Goal: Use online tool/utility

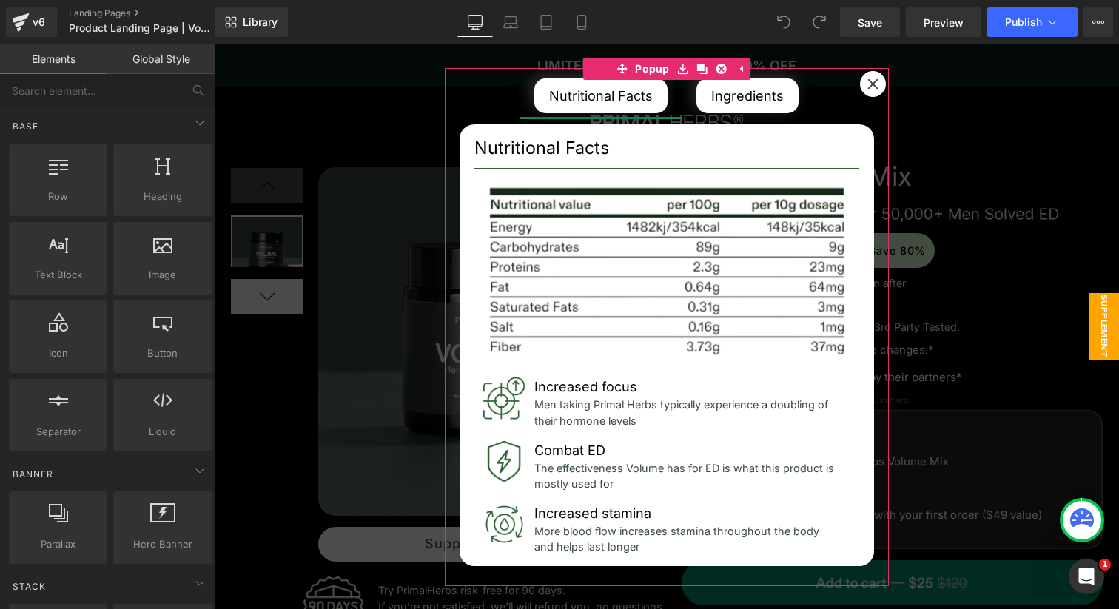
click at [873, 80] on icon at bounding box center [872, 83] width 11 height 11
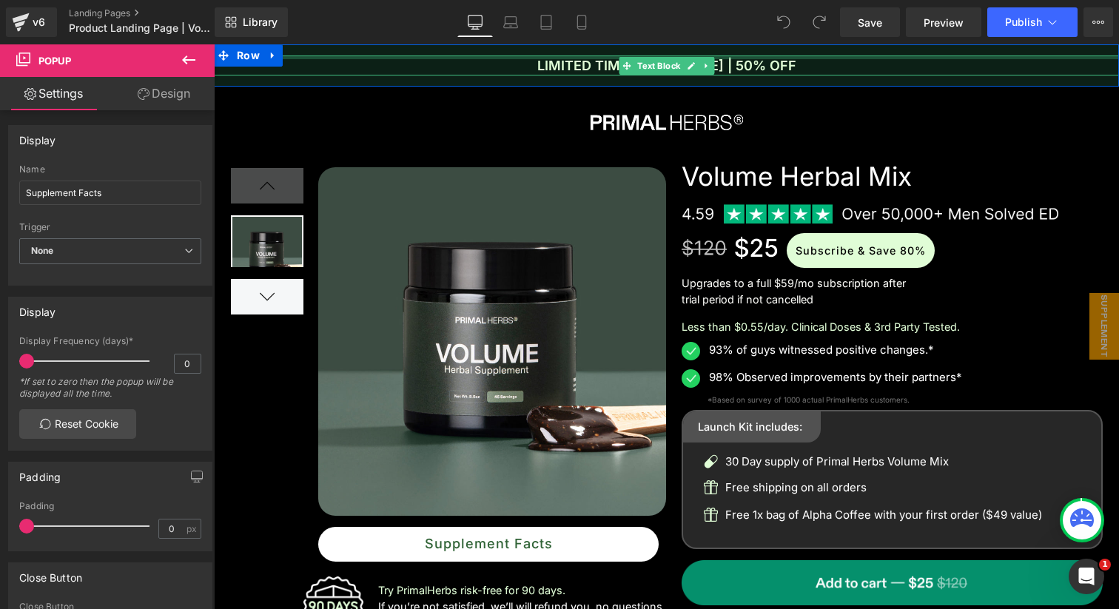
click at [412, 58] on div at bounding box center [666, 57] width 905 height 4
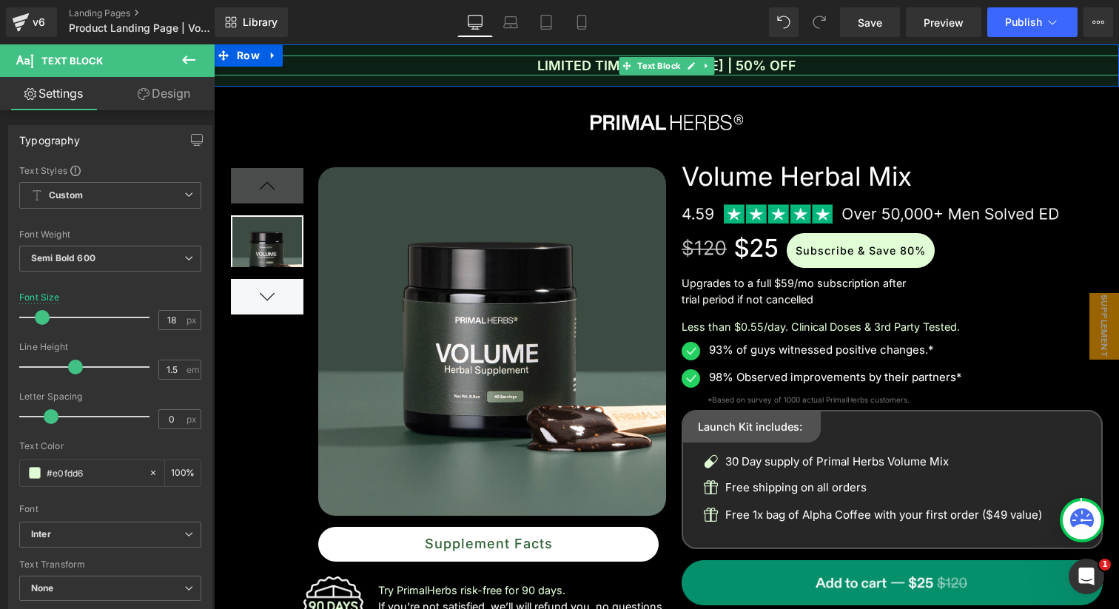
click at [588, 67] on p "LIMITED TIME OFFER [DATE] | 50% OFF" at bounding box center [666, 65] width 905 height 20
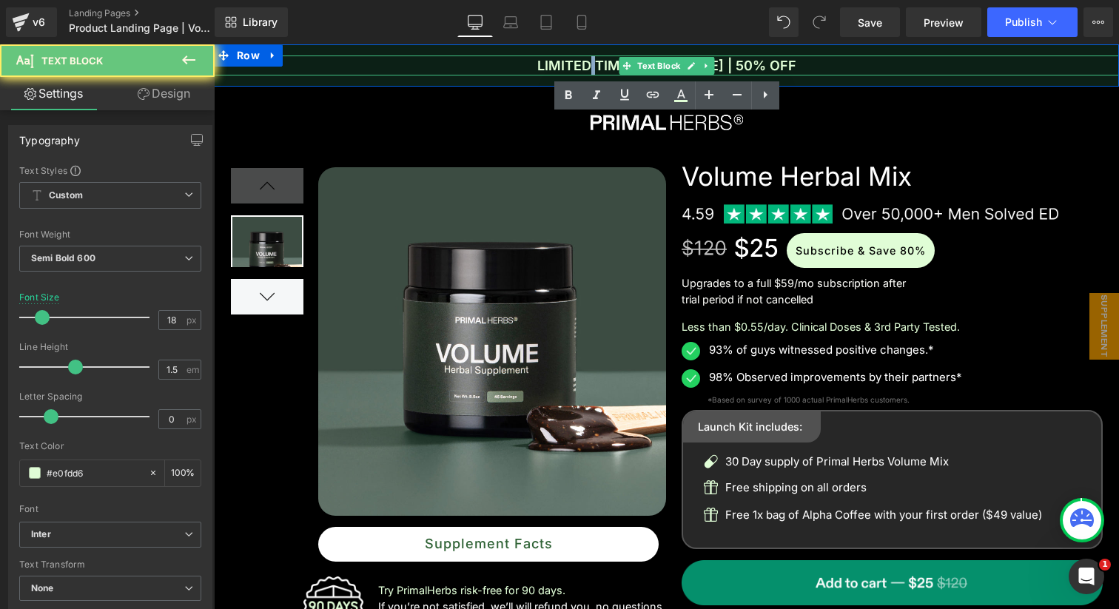
click at [588, 67] on p "LIMITED TIME OFFER [DATE] | 50% OFF" at bounding box center [666, 65] width 905 height 20
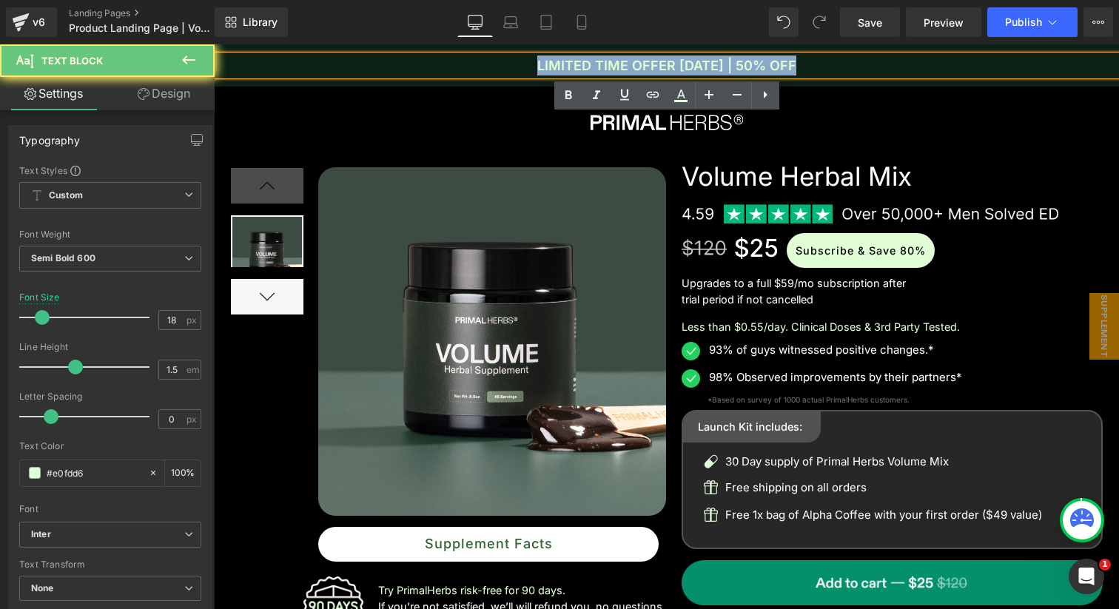
click at [588, 67] on p "LIMITED TIME OFFER [DATE] | 50% OFF" at bounding box center [666, 65] width 905 height 20
copy p "LIMITED TIME OFFER [DATE] | 50% OFF"
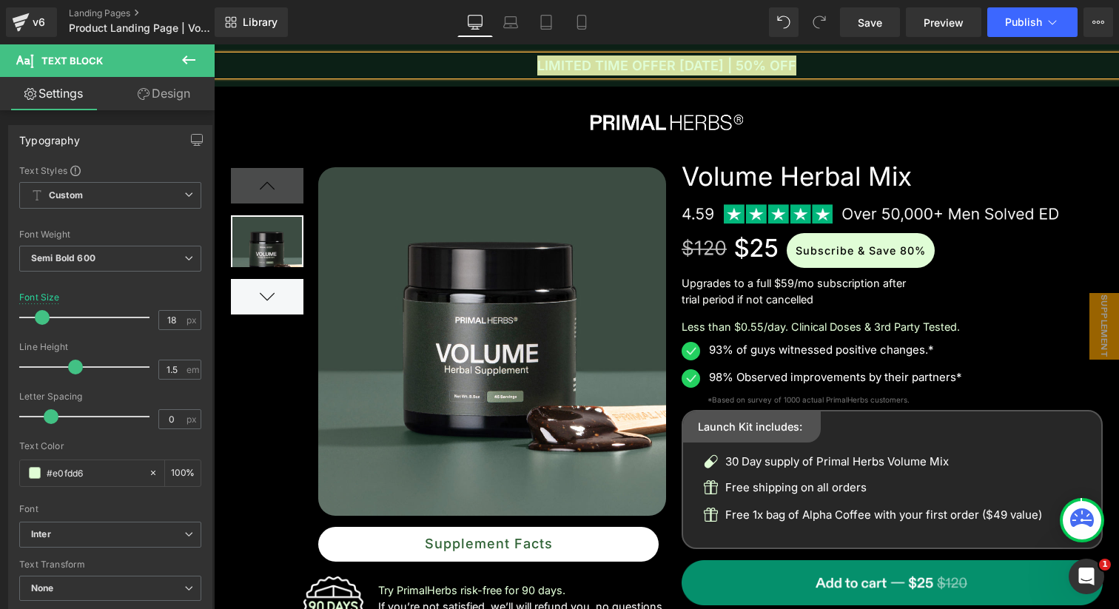
click at [633, 24] on div "Library Desktop Desktop Laptop Tablet Mobile Save Preview Publish Scheduled Vie…" at bounding box center [667, 22] width 904 height 30
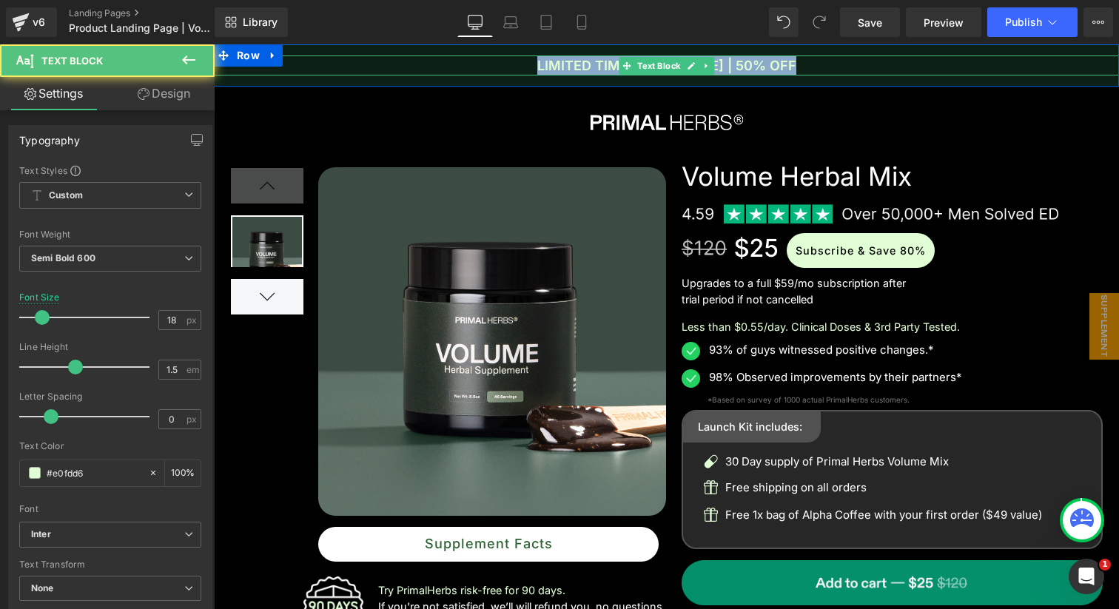
click at [452, 70] on p "LIMITED TIME OFFER [DATE] | 50% OFF" at bounding box center [666, 65] width 905 height 20
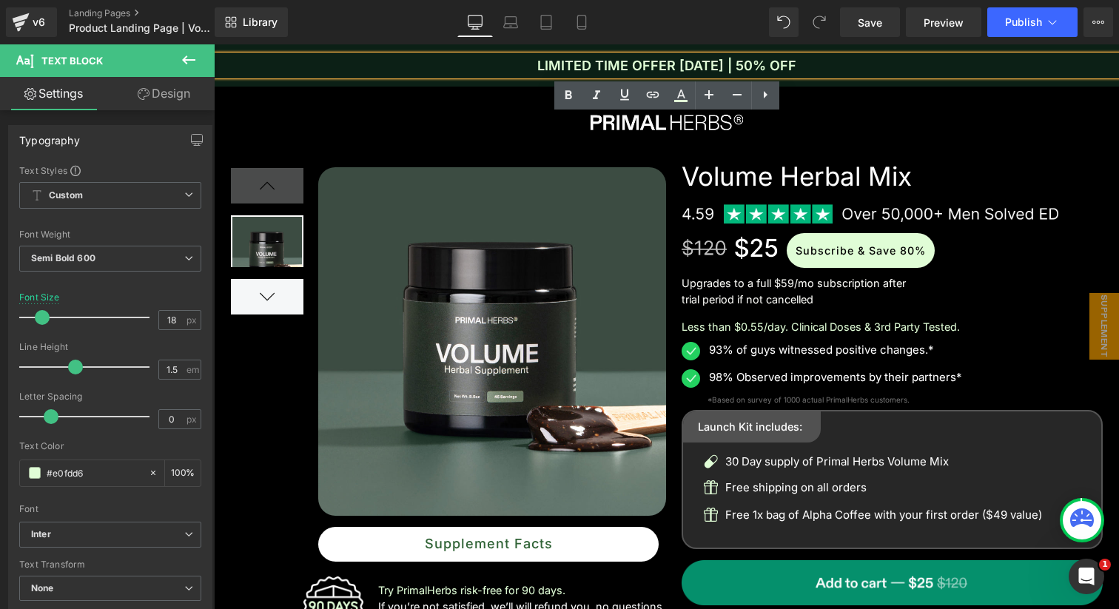
click at [419, 84] on div "LIMITED TIME OFFER [DATE] | 50% OFF Text Block Row" at bounding box center [666, 65] width 905 height 42
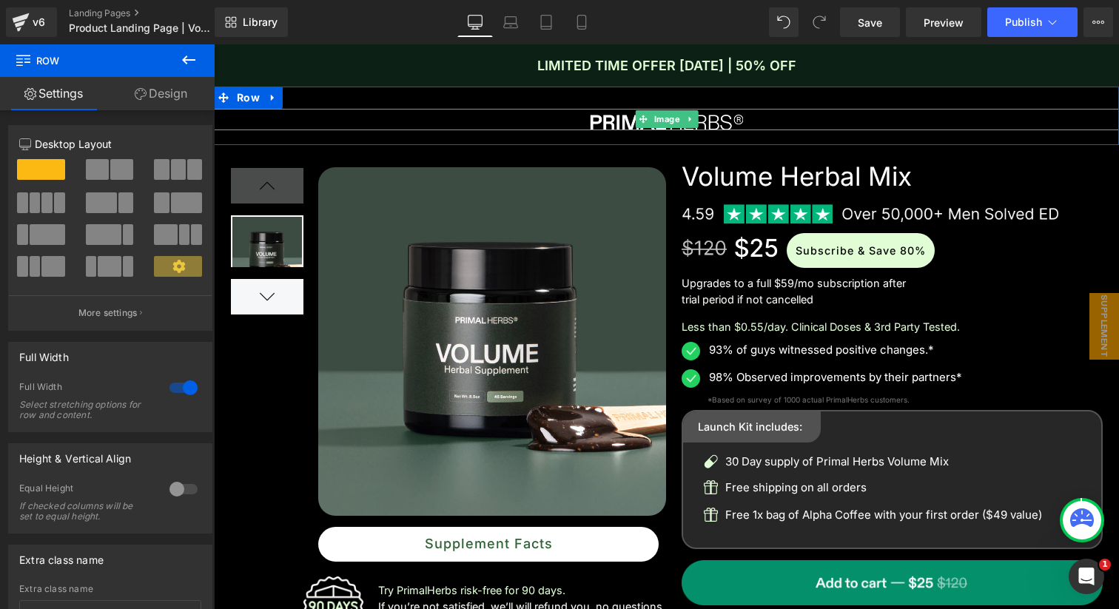
click at [424, 121] on div at bounding box center [666, 119] width 905 height 21
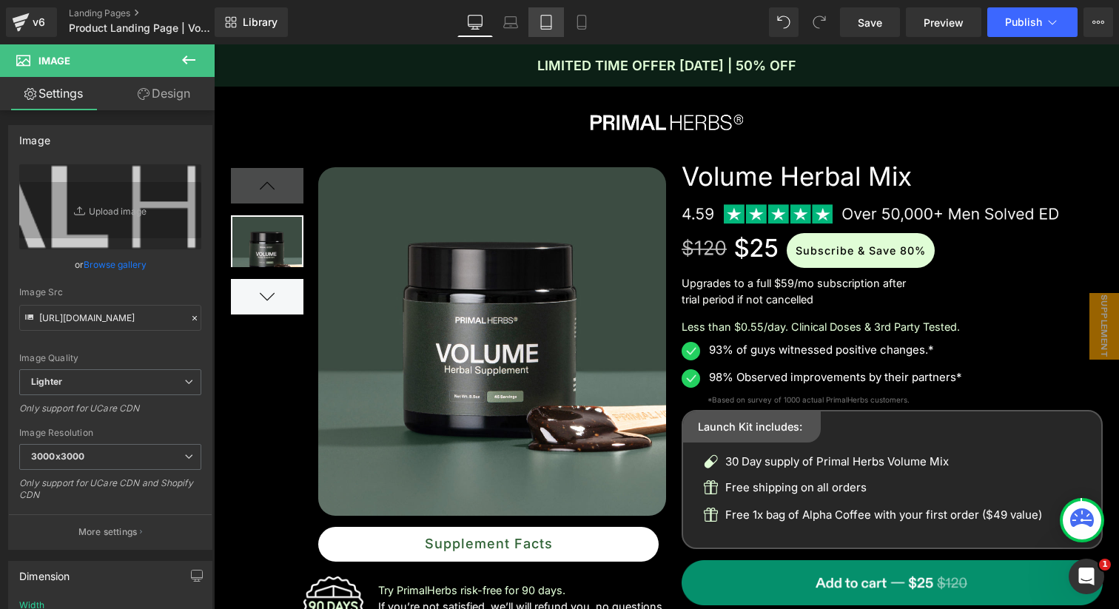
click at [561, 27] on link "Tablet" at bounding box center [546, 22] width 36 height 30
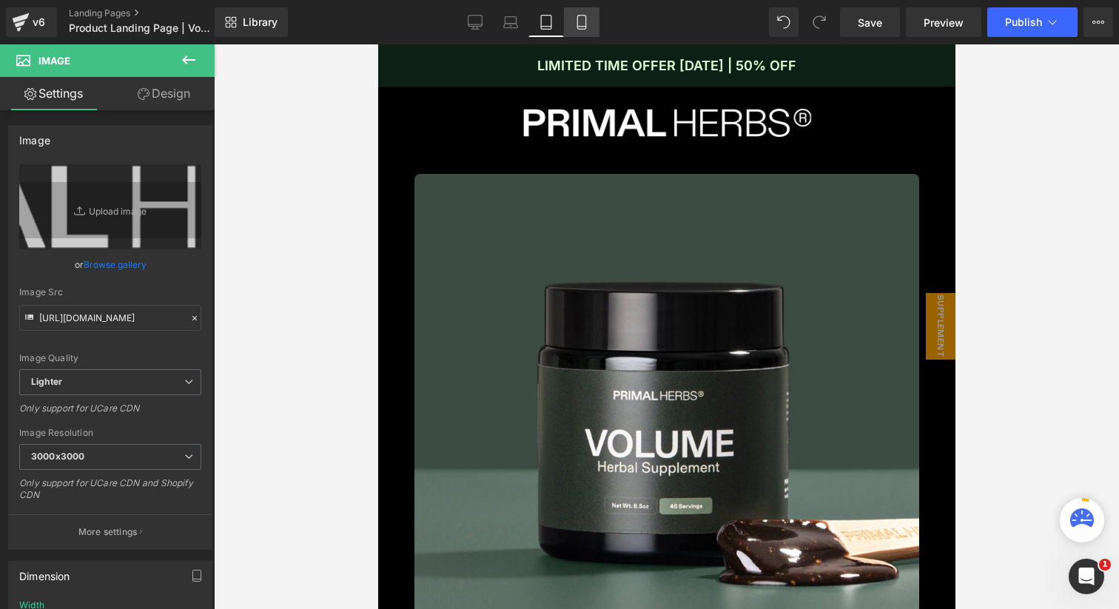
click at [579, 25] on icon at bounding box center [581, 22] width 15 height 15
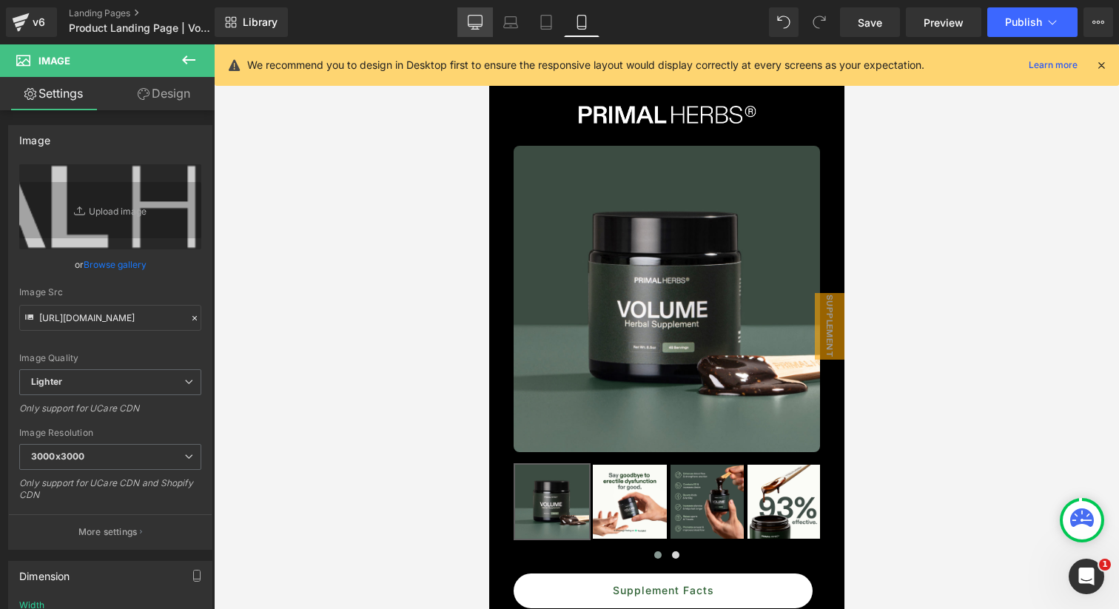
click at [468, 16] on icon at bounding box center [475, 22] width 15 height 15
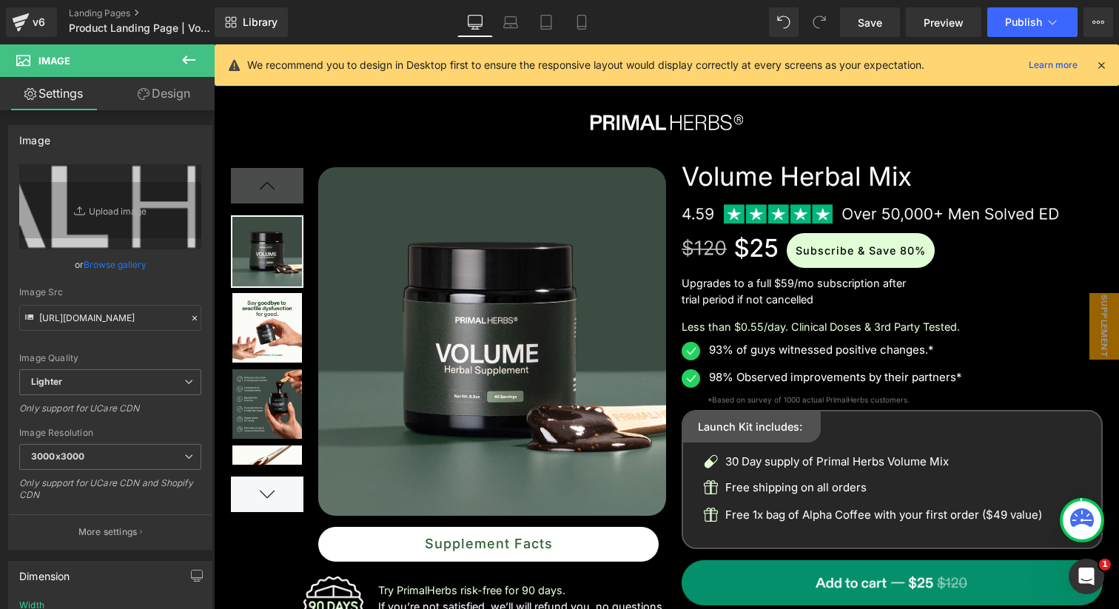
click at [1098, 67] on icon at bounding box center [1100, 64] width 13 height 13
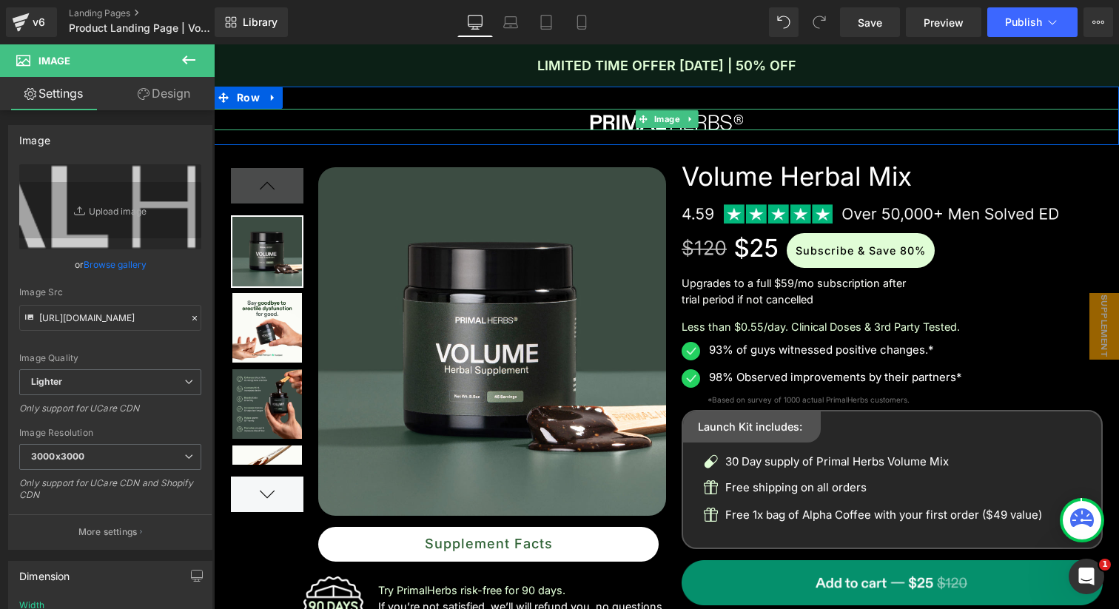
click at [416, 120] on div at bounding box center [666, 119] width 905 height 21
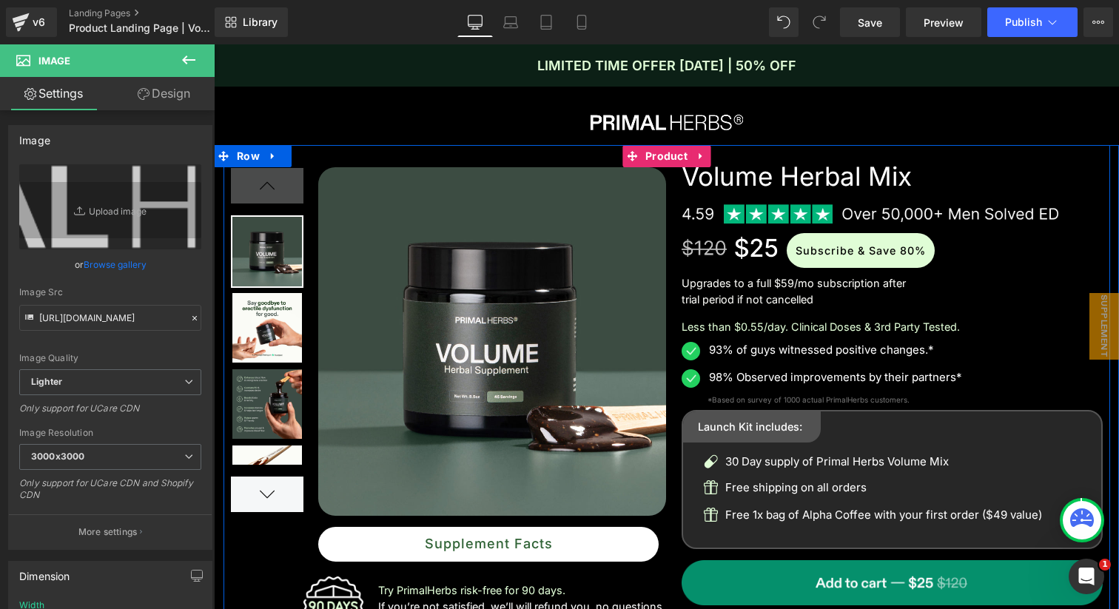
click at [542, 149] on div at bounding box center [666, 473] width 886 height 656
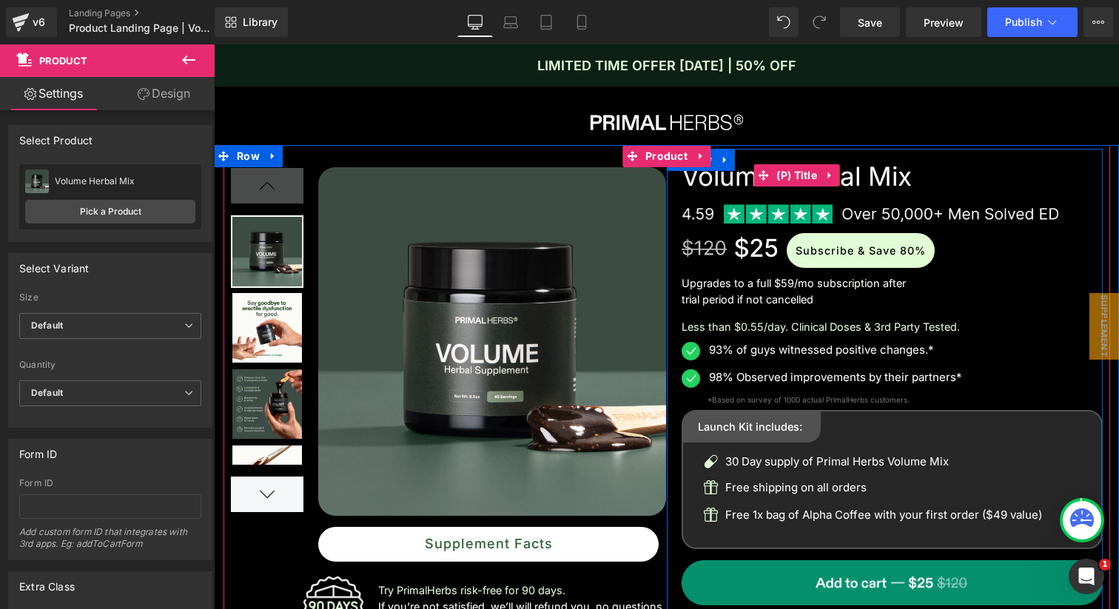
click at [730, 176] on link "Volume Herbal Mix" at bounding box center [796, 176] width 230 height 31
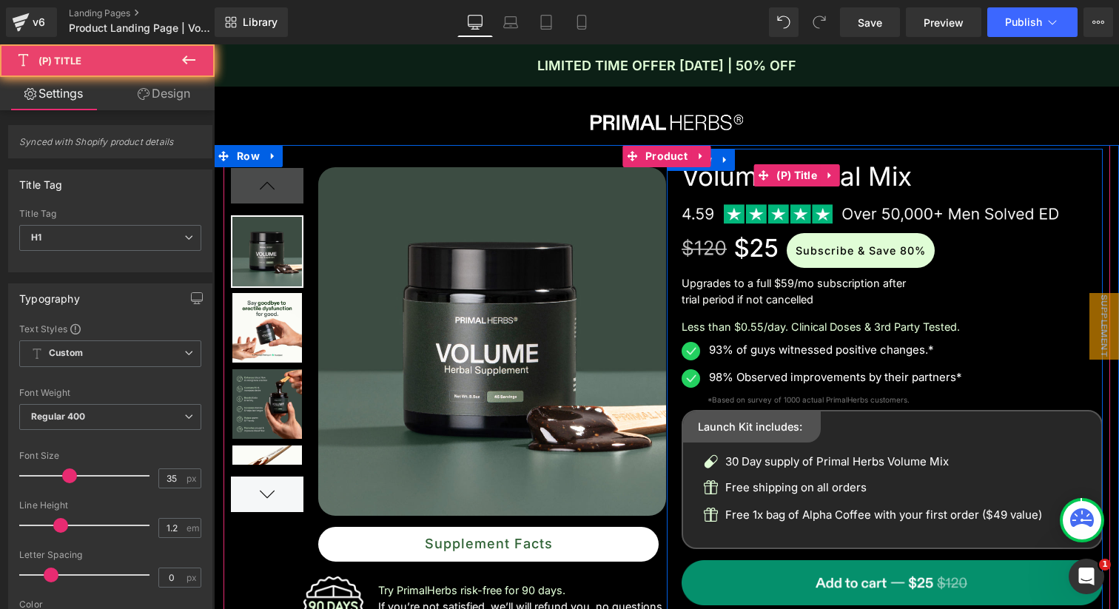
click at [730, 176] on link "Volume Herbal Mix" at bounding box center [796, 176] width 230 height 31
click at [911, 188] on link "Volume Herbal Mix" at bounding box center [796, 176] width 230 height 31
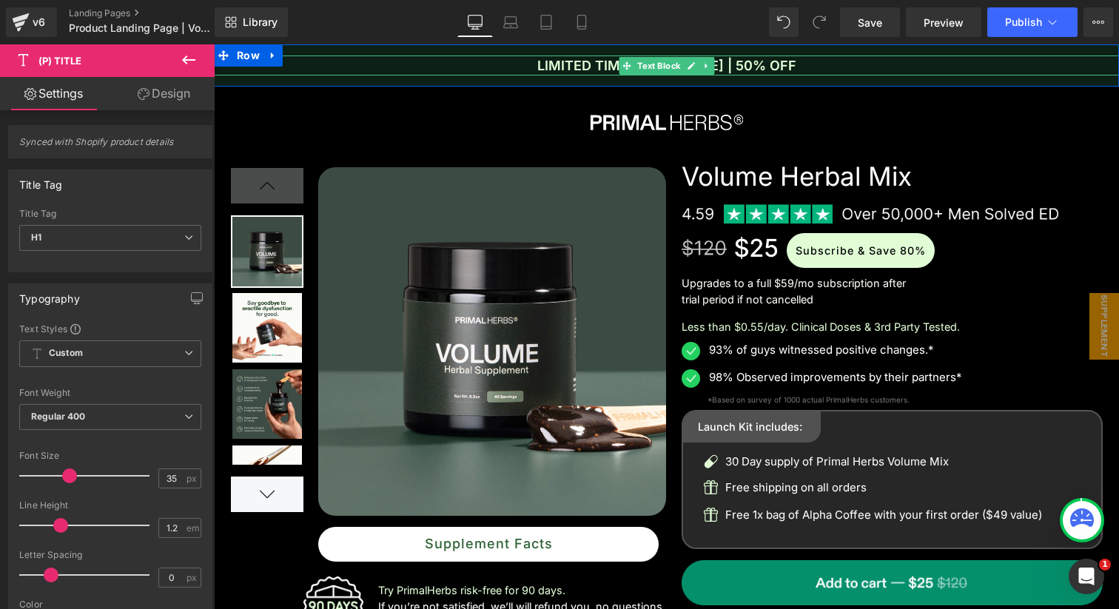
click at [751, 67] on p "LIMITED TIME OFFER [DATE] | 50% OFF" at bounding box center [666, 65] width 905 height 20
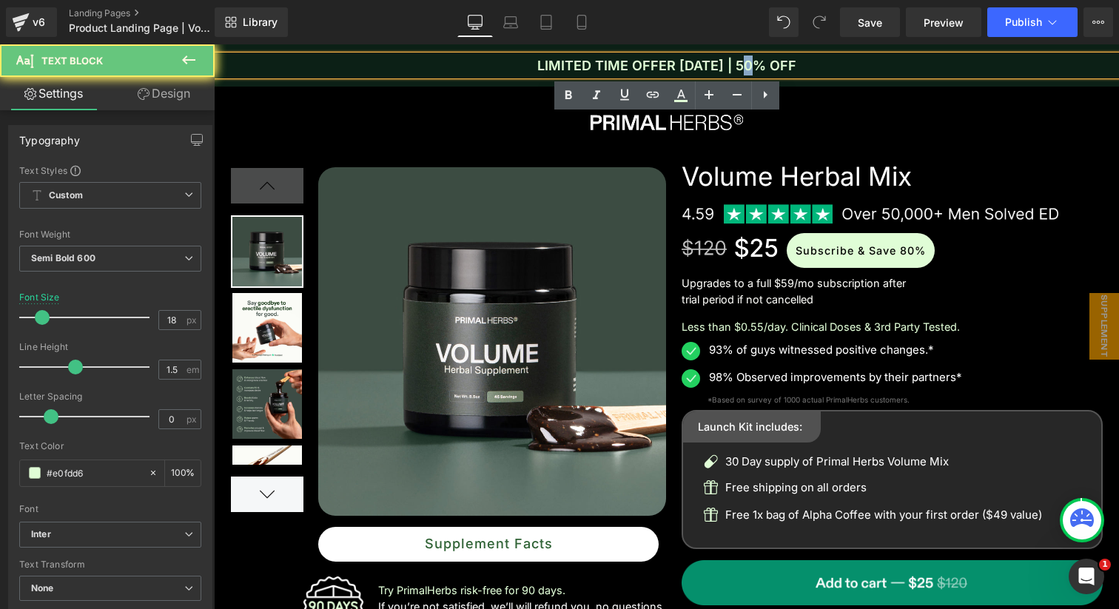
click at [751, 67] on p "LIMITED TIME OFFER [DATE] | 50% OFF" at bounding box center [666, 65] width 905 height 20
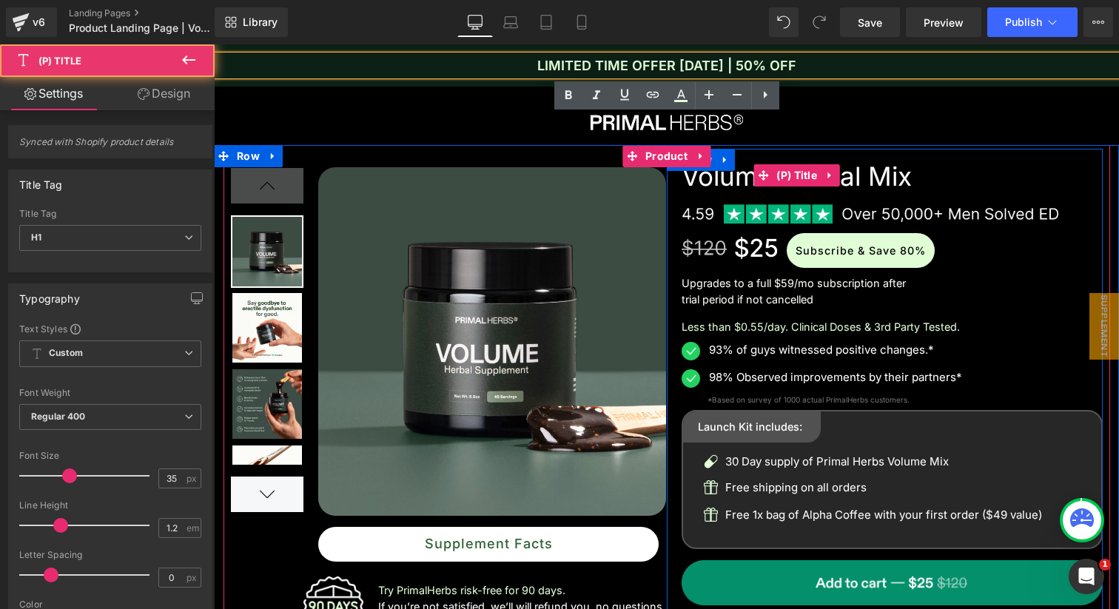
click at [893, 198] on h1 "Volume Herbal Mix" at bounding box center [891, 175] width 421 height 53
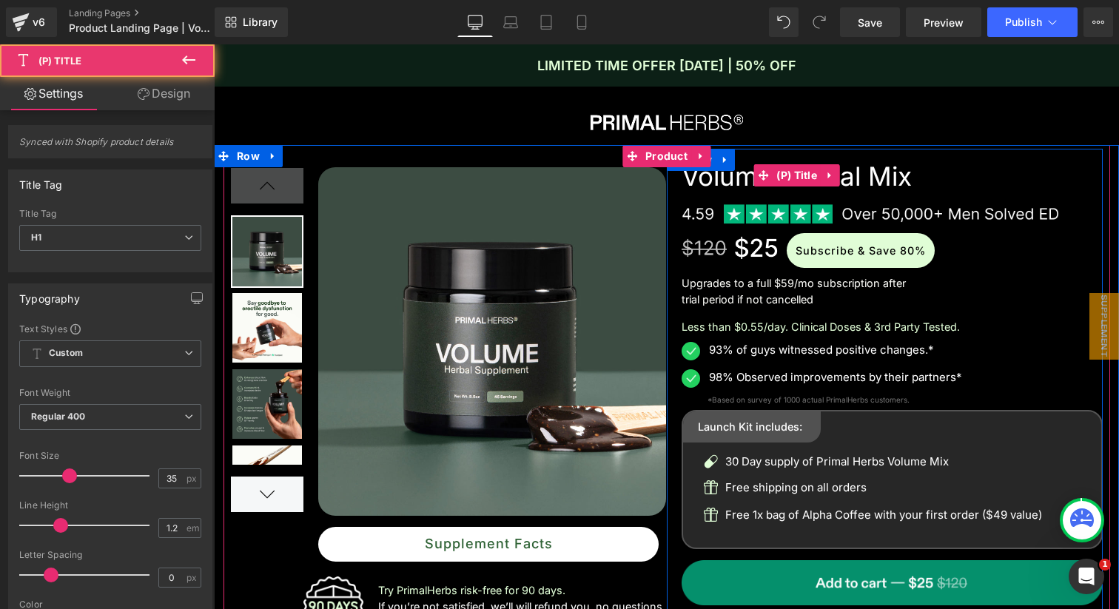
click at [888, 184] on link "Volume Herbal Mix" at bounding box center [796, 176] width 230 height 31
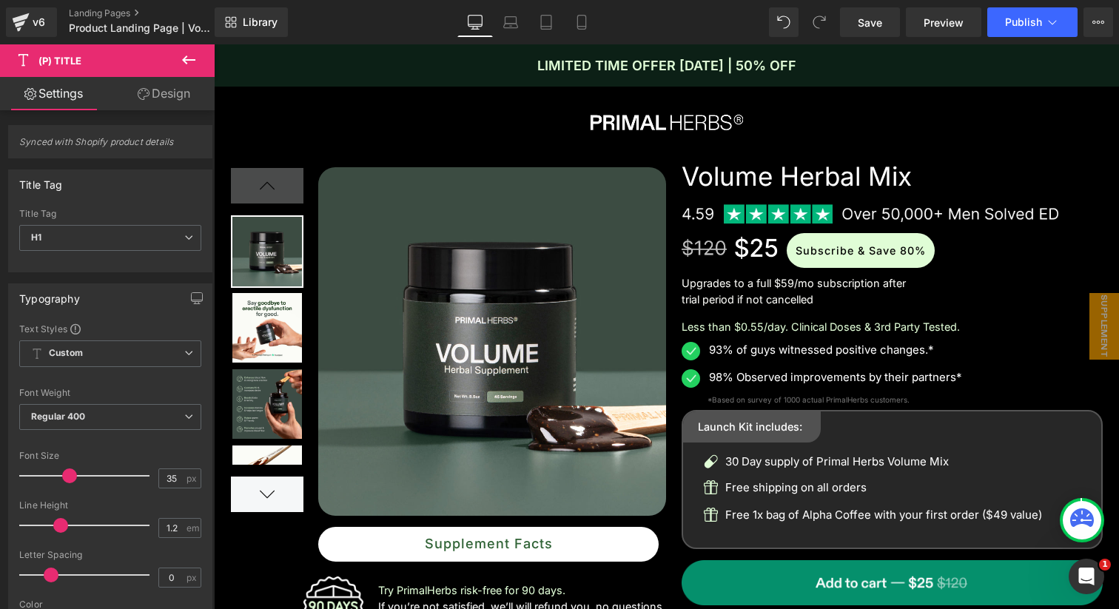
click at [182, 97] on link "Design" at bounding box center [163, 93] width 107 height 33
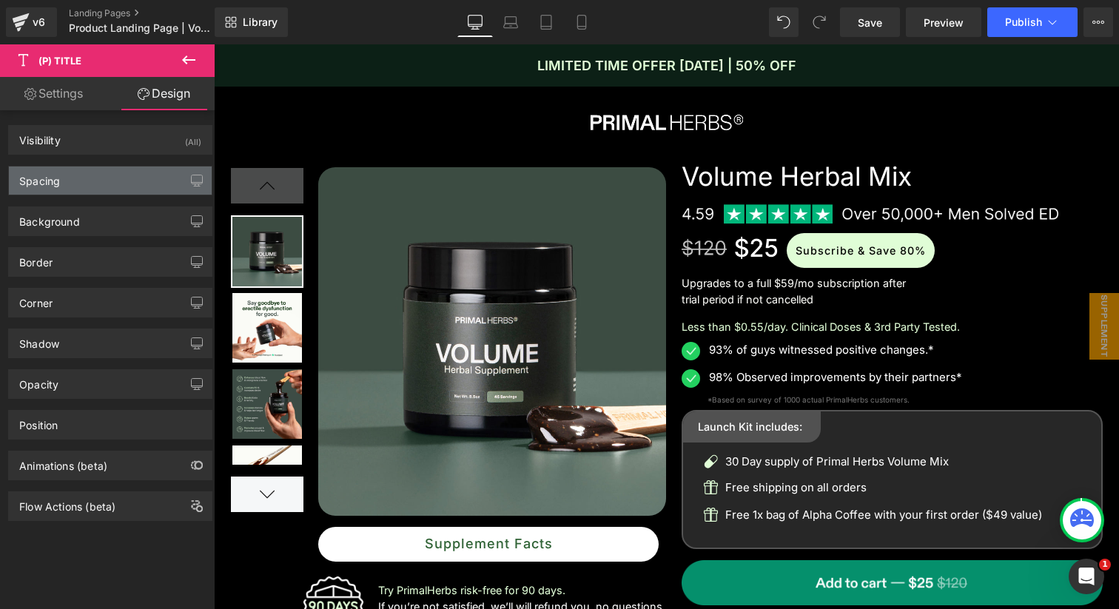
click at [95, 169] on div "Spacing" at bounding box center [110, 180] width 203 height 28
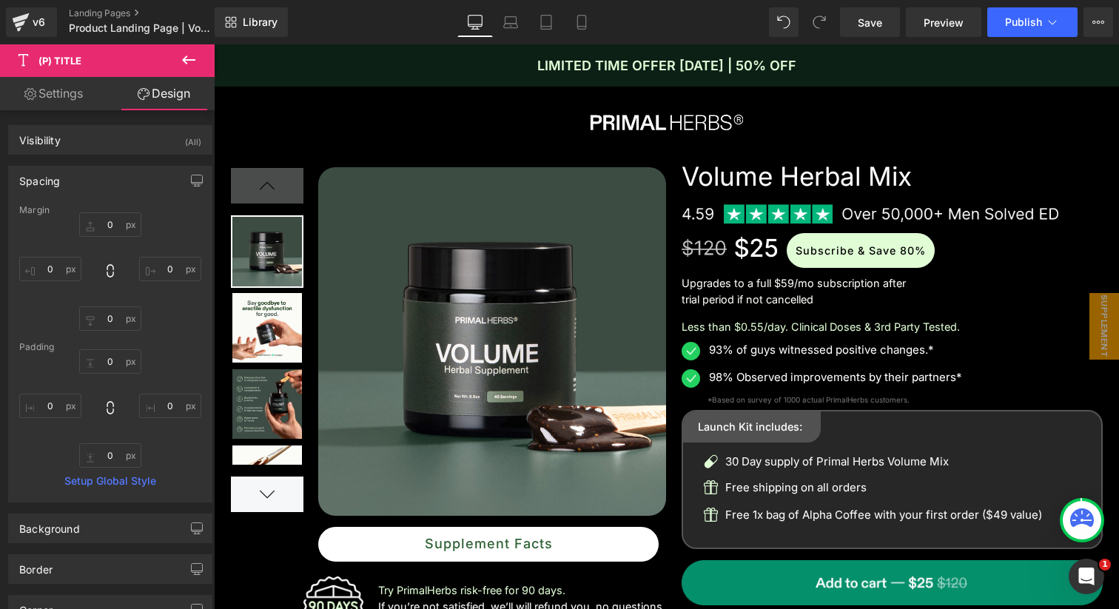
click at [95, 169] on div "Spacing" at bounding box center [110, 180] width 203 height 28
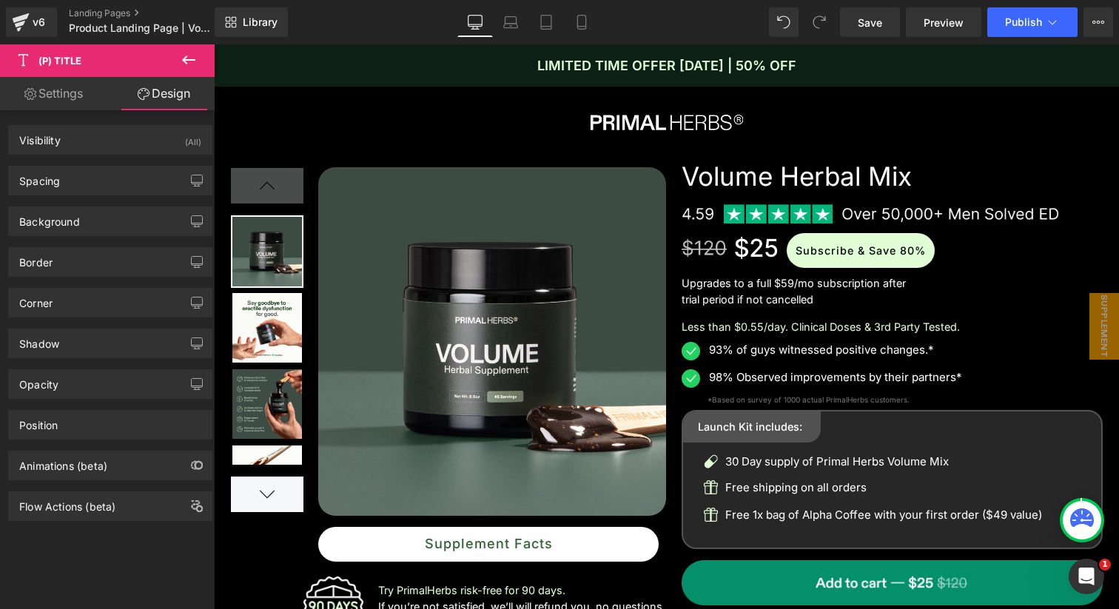
click at [99, 235] on div "Background Color & Image color Color transparent 0 % Image Replace Image Upload…" at bounding box center [110, 221] width 204 height 30
click at [104, 223] on div "Background" at bounding box center [110, 221] width 203 height 28
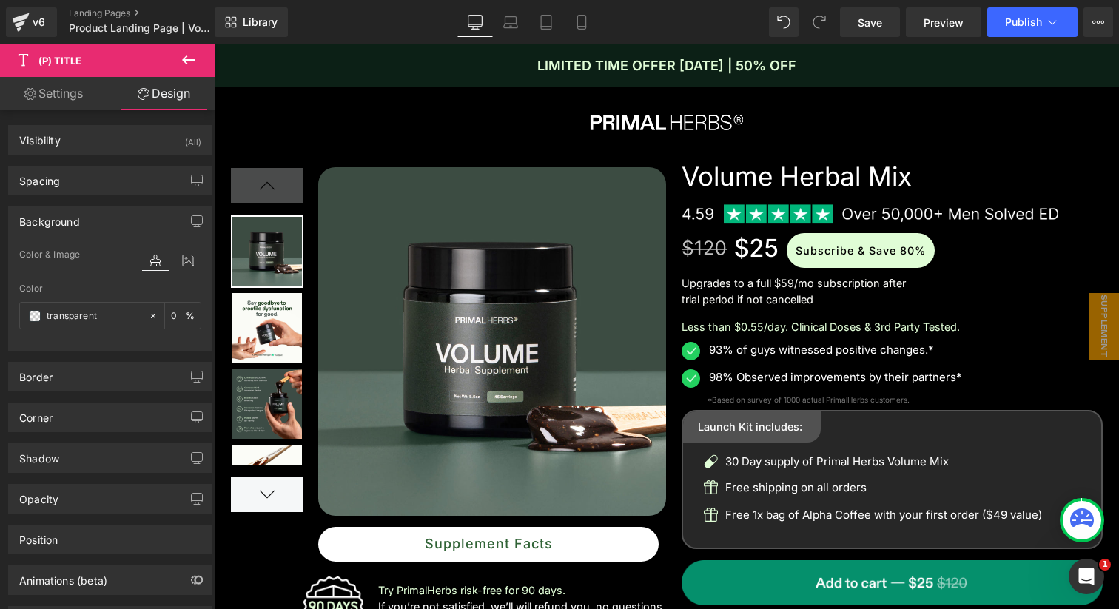
click at [104, 223] on div "Background" at bounding box center [110, 221] width 203 height 28
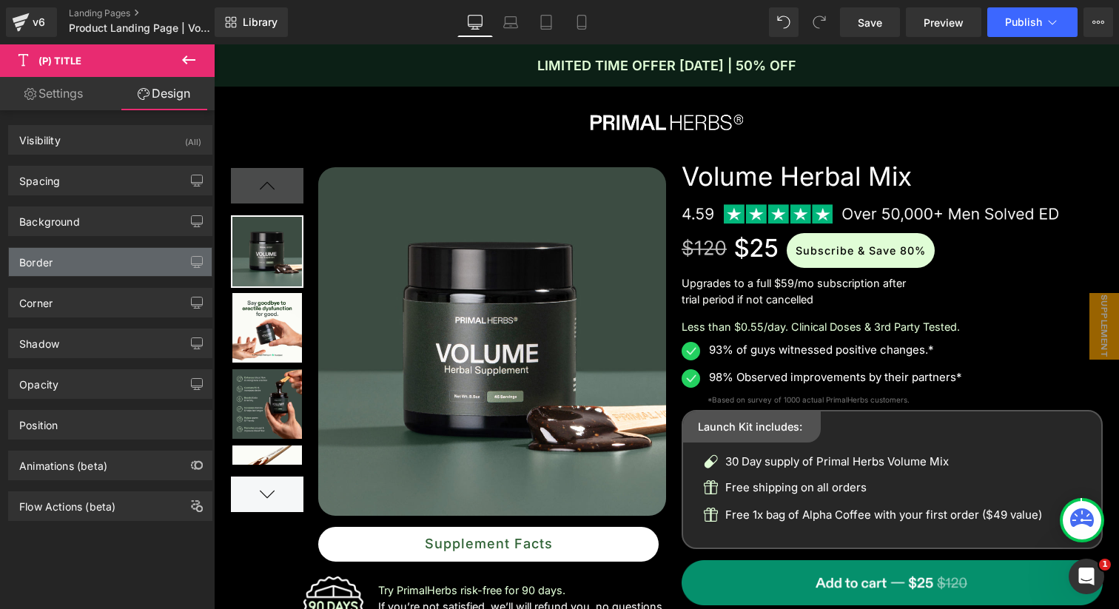
click at [104, 273] on div "Border" at bounding box center [110, 262] width 203 height 28
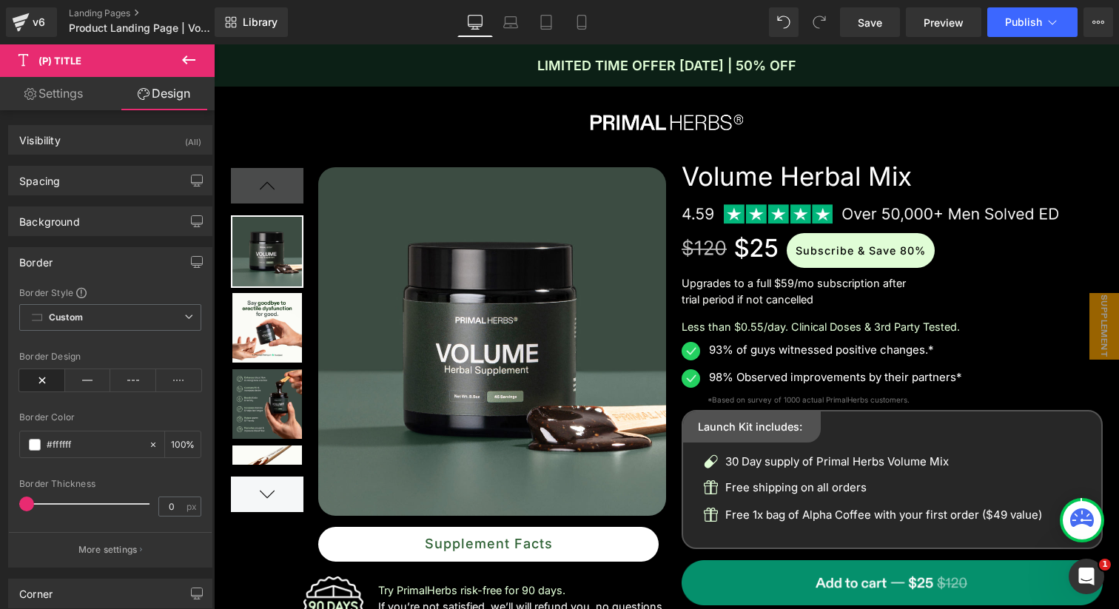
click at [104, 273] on div "Border" at bounding box center [110, 262] width 203 height 28
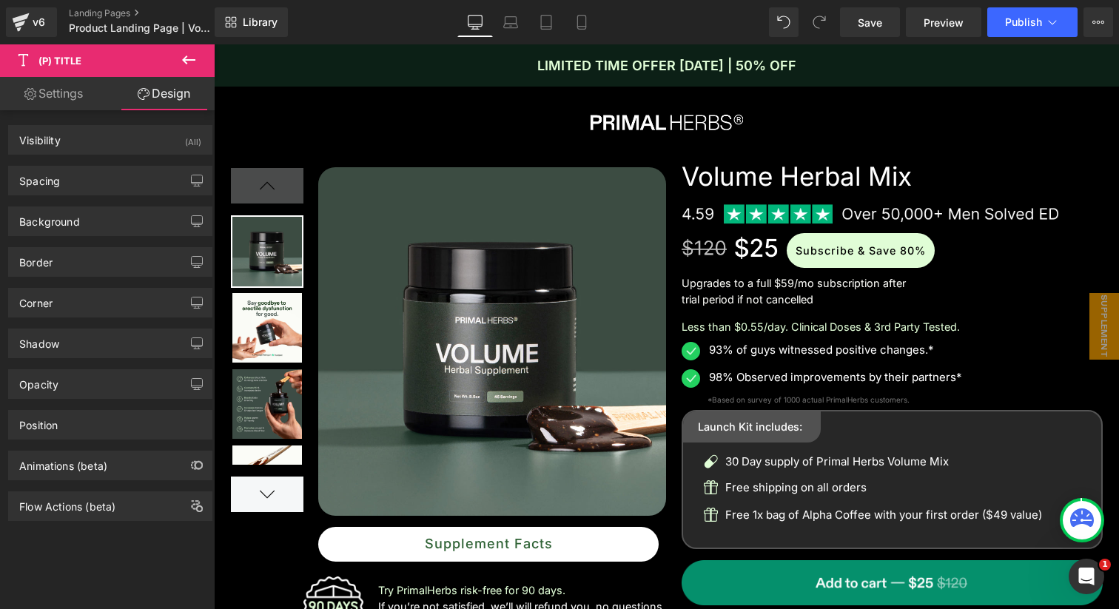
click at [190, 62] on icon at bounding box center [189, 60] width 18 height 18
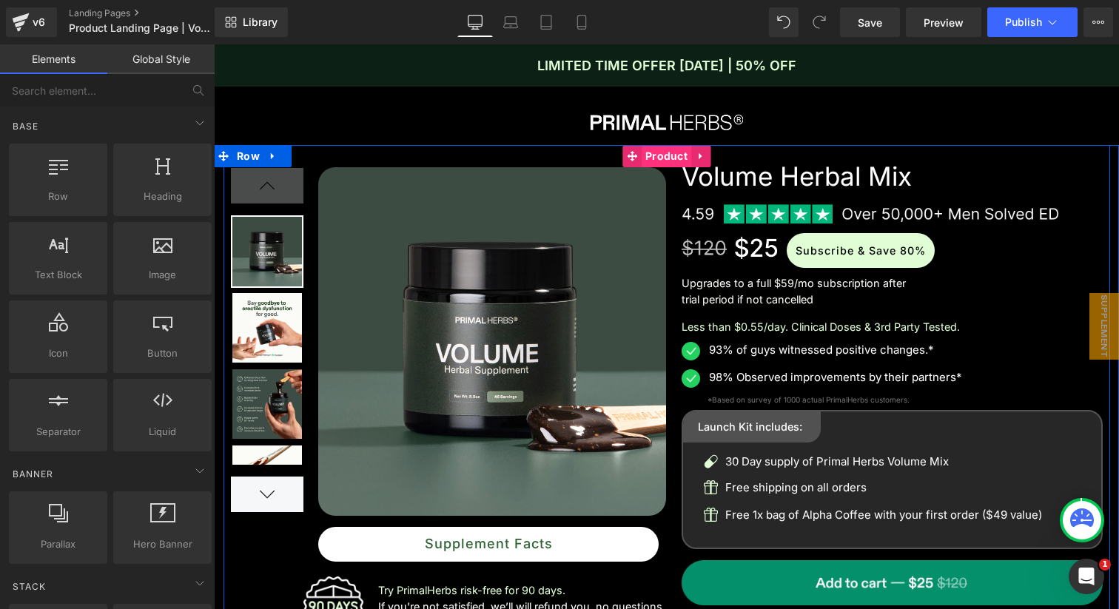
click at [648, 160] on span "Product" at bounding box center [667, 156] width 50 height 22
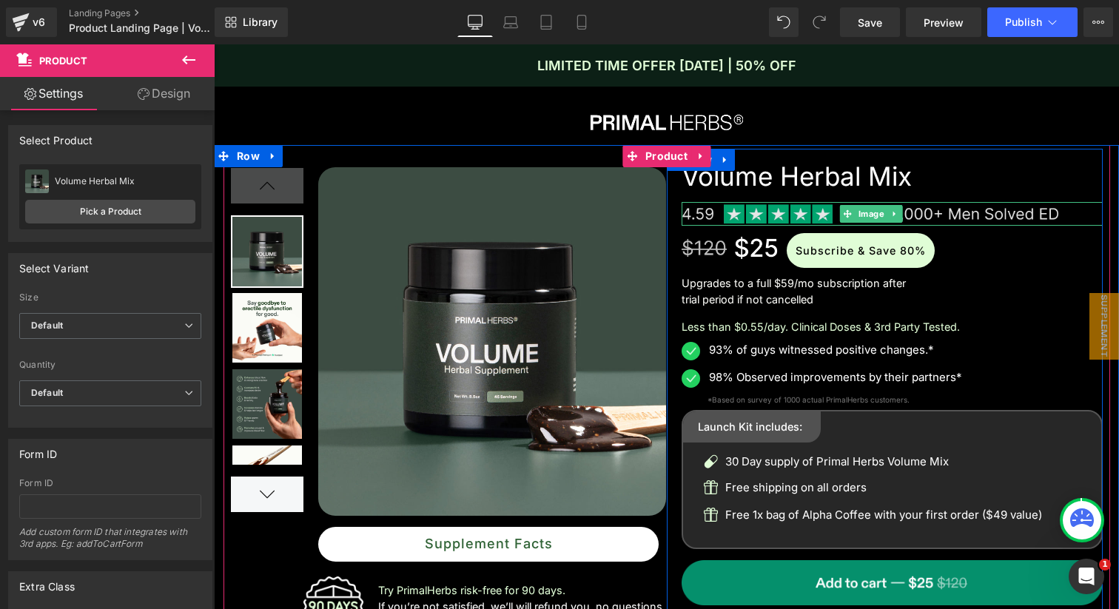
click at [948, 210] on img at bounding box center [870, 214] width 379 height 24
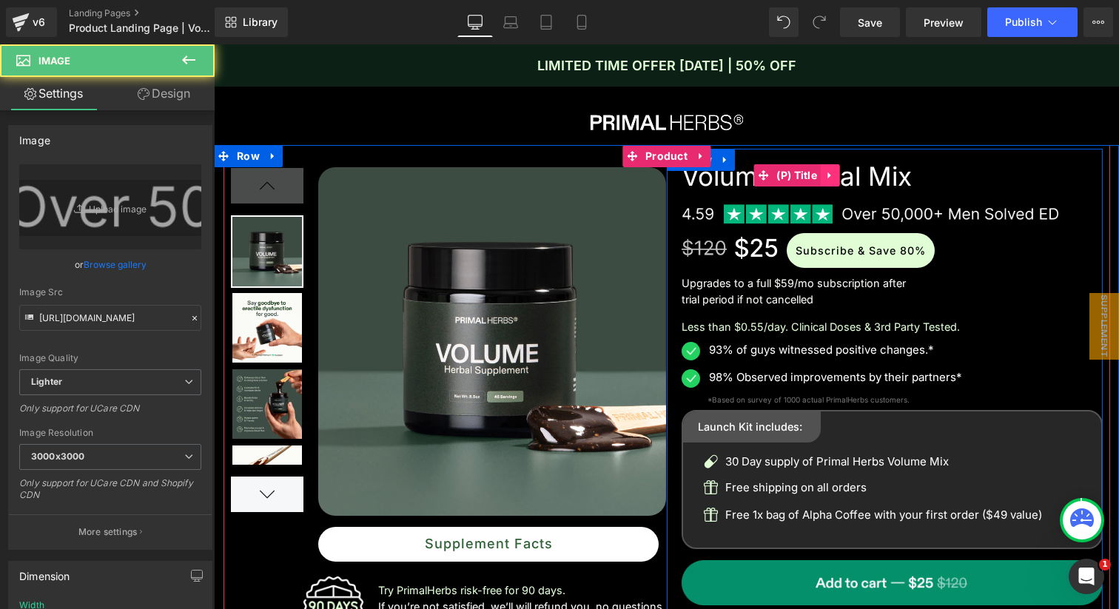
click at [835, 175] on icon at bounding box center [830, 174] width 10 height 11
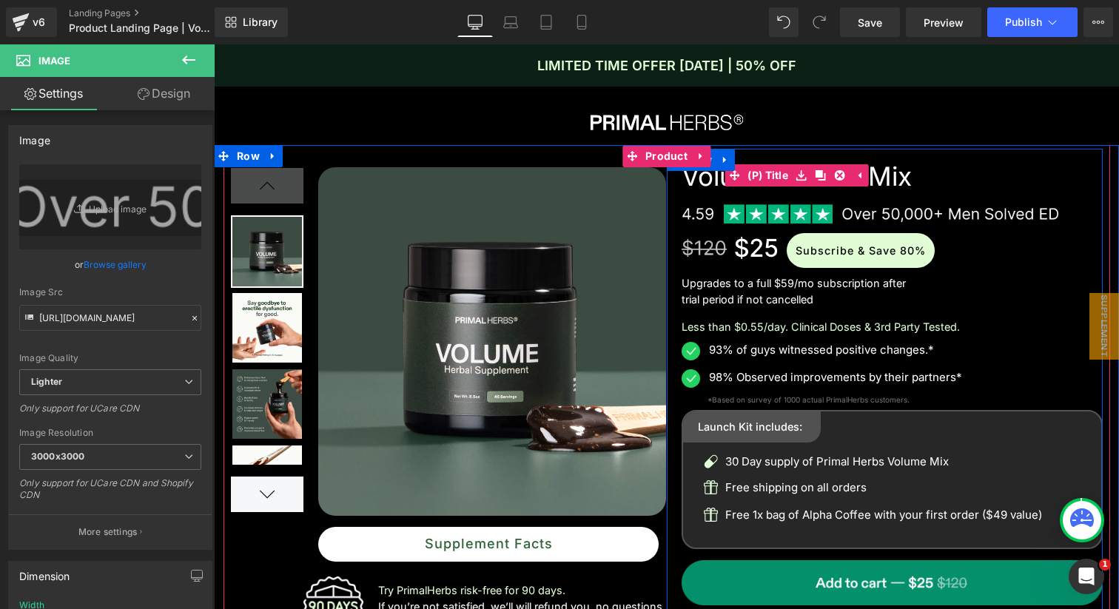
click at [909, 176] on link "Volume Herbal Mix" at bounding box center [796, 176] width 230 height 31
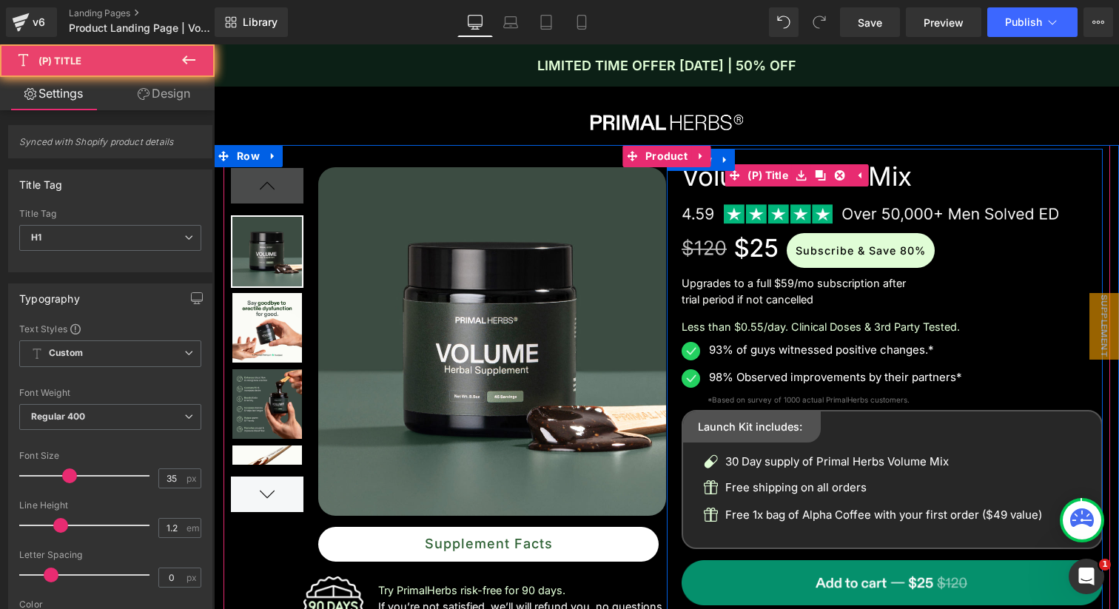
click at [895, 176] on link "Volume Herbal Mix" at bounding box center [796, 176] width 230 height 31
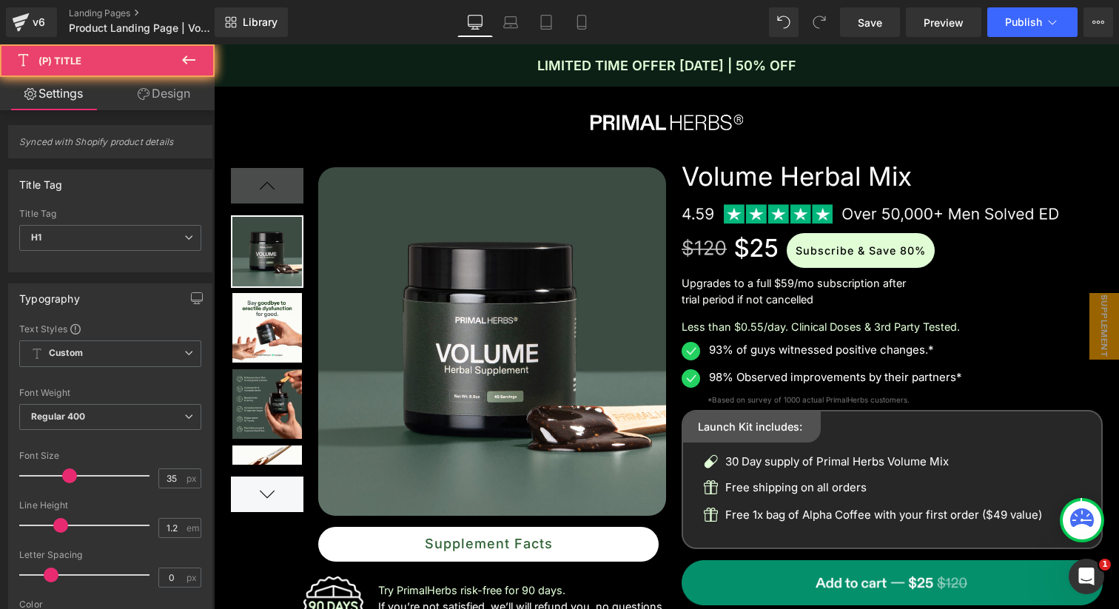
click at [214, 44] on div at bounding box center [214, 44] width 0 height 0
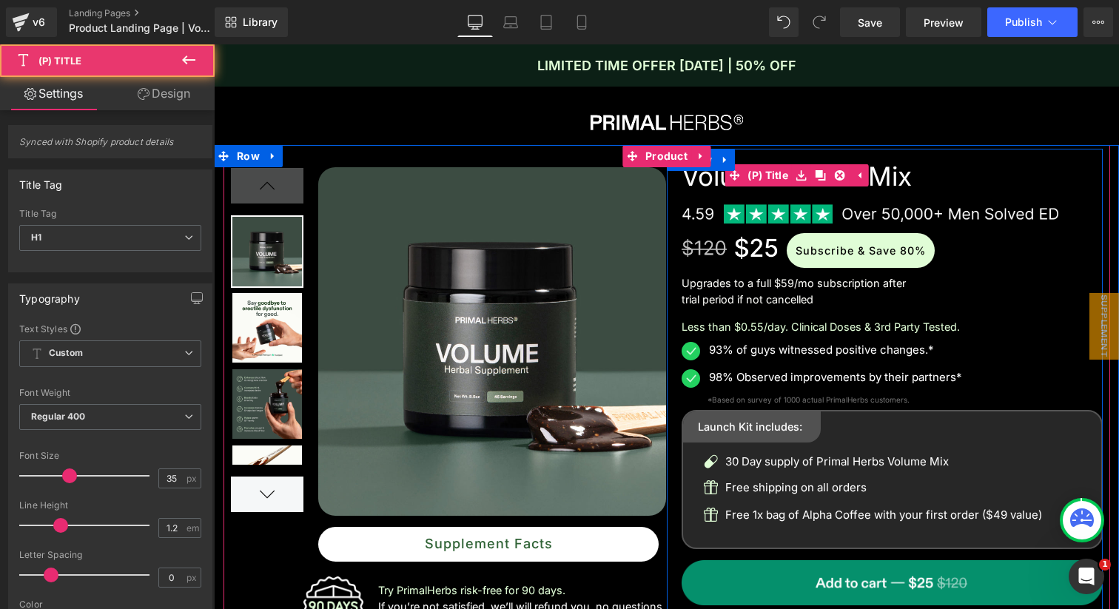
click at [699, 175] on link "Volume Herbal Mix" at bounding box center [796, 176] width 230 height 31
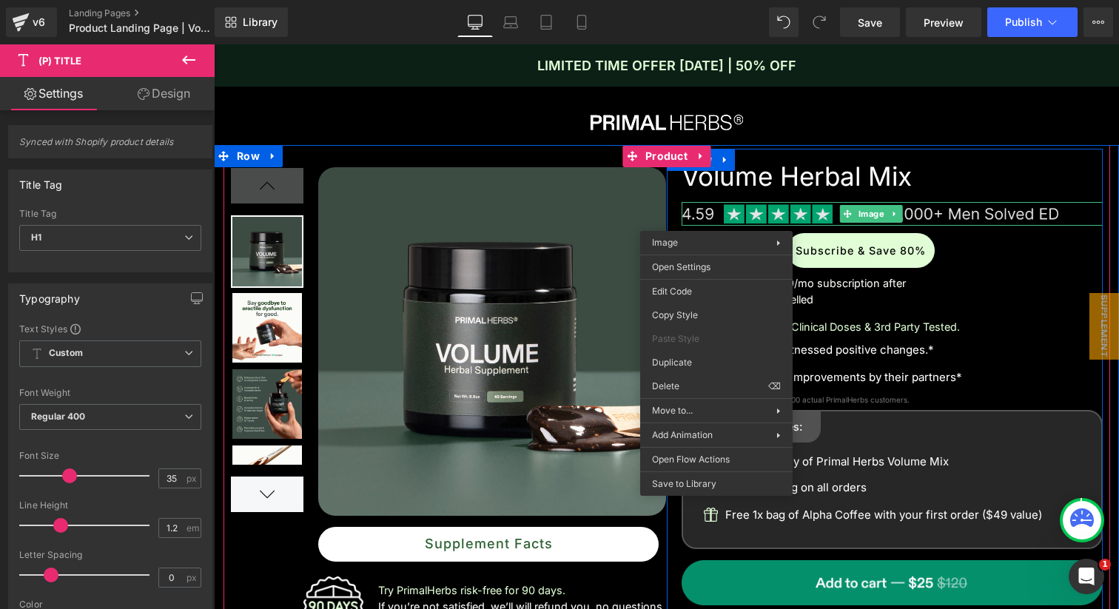
click at [728, 215] on img at bounding box center [870, 214] width 379 height 24
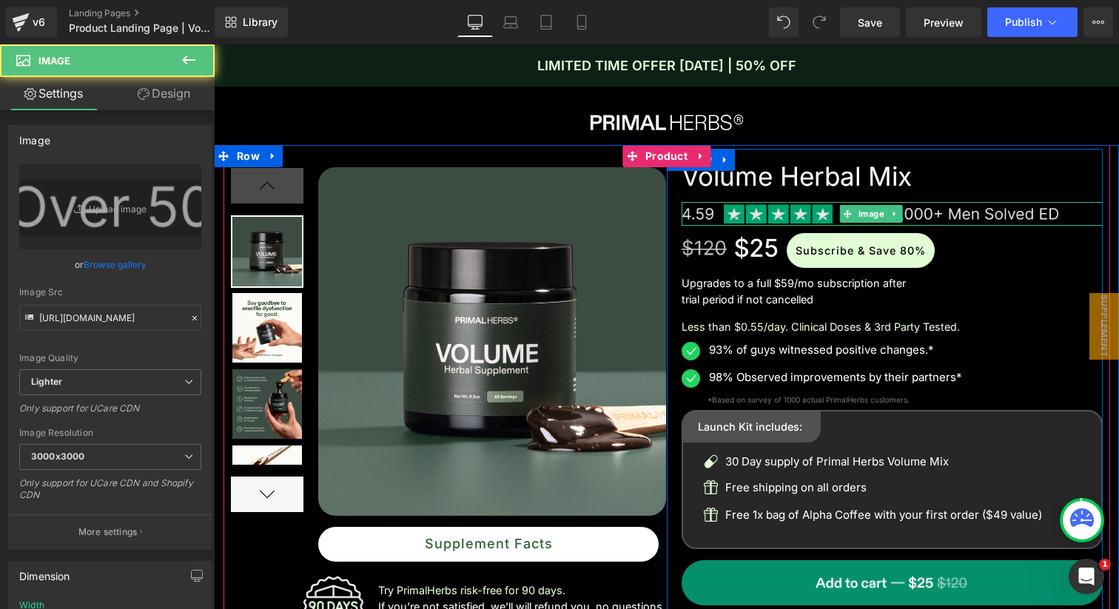
click at [755, 215] on img at bounding box center [870, 214] width 379 height 24
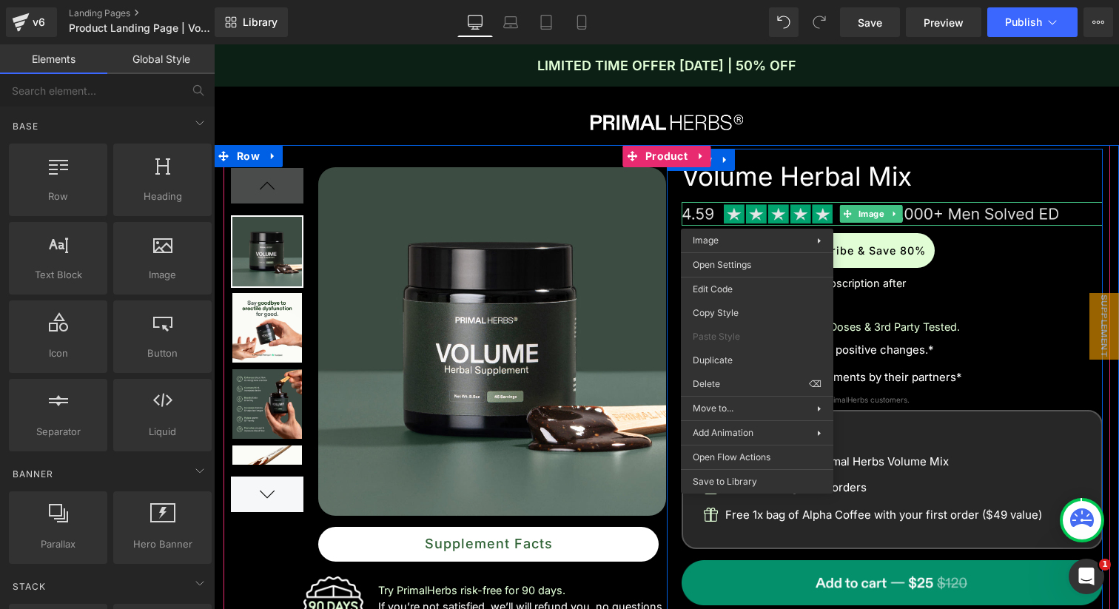
click at [767, 205] on img at bounding box center [870, 214] width 379 height 24
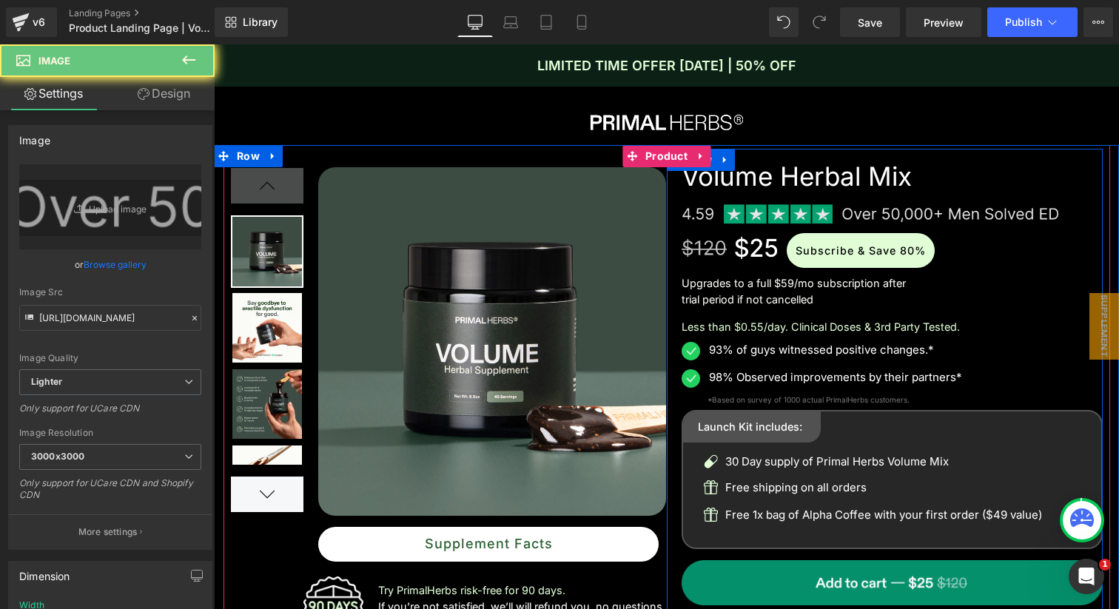
click at [750, 210] on img at bounding box center [870, 214] width 379 height 24
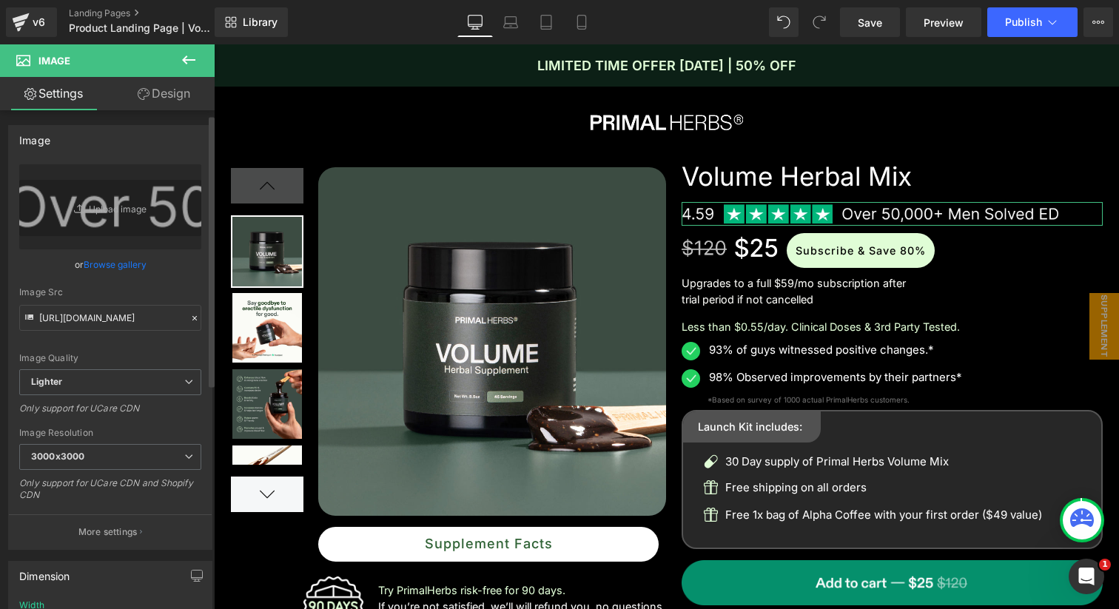
scroll to position [27, 0]
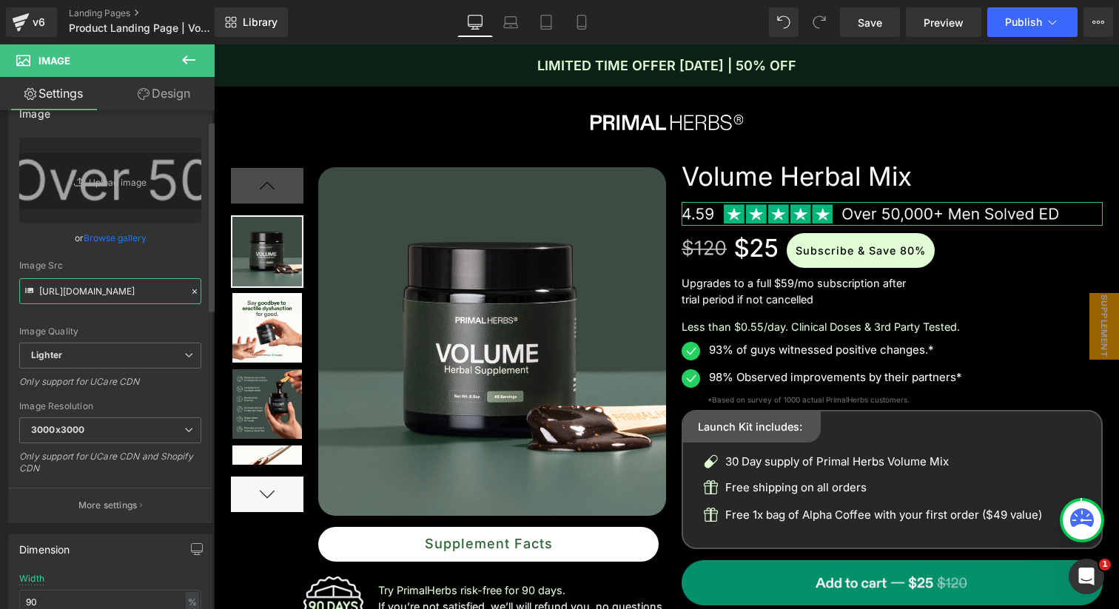
click at [104, 294] on input "[URL][DOMAIN_NAME]" at bounding box center [110, 291] width 182 height 26
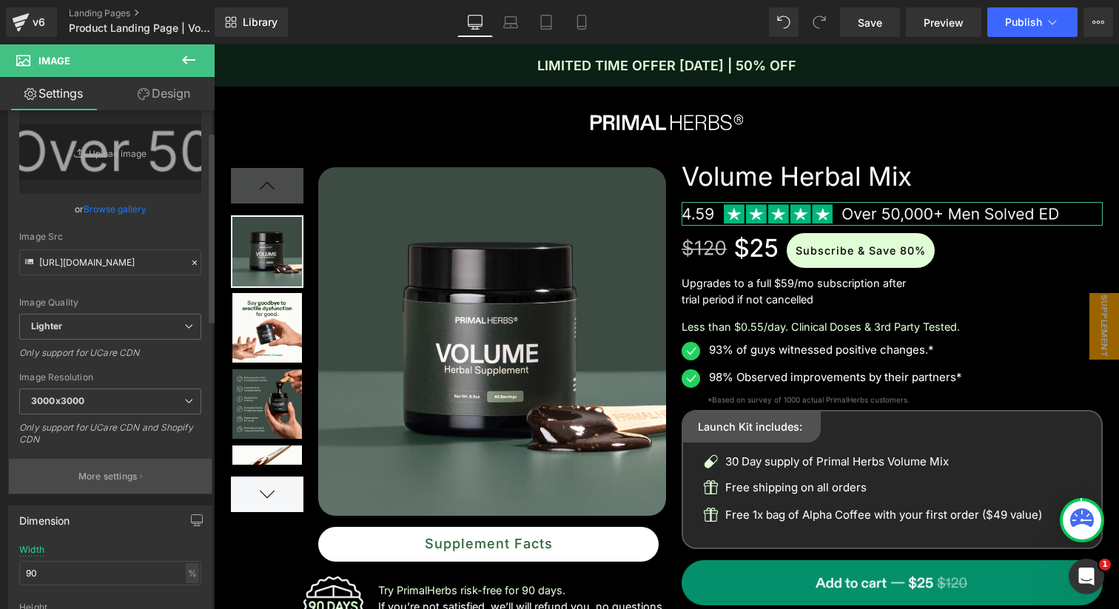
scroll to position [0, 0]
click at [105, 471] on p "More settings" at bounding box center [107, 476] width 59 height 13
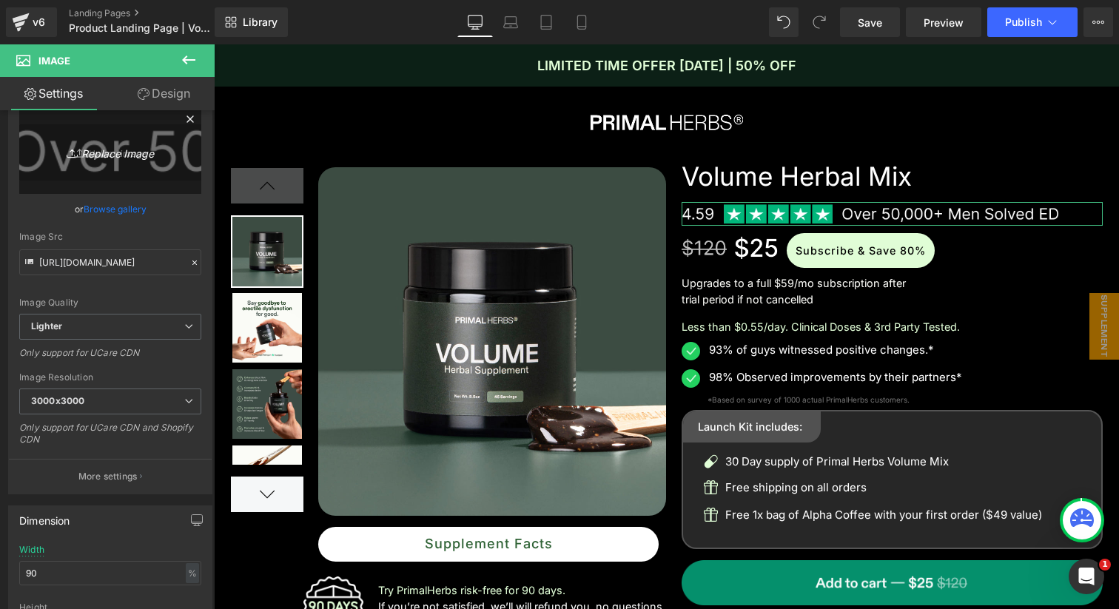
click at [122, 158] on icon "Replace Image" at bounding box center [110, 151] width 118 height 18
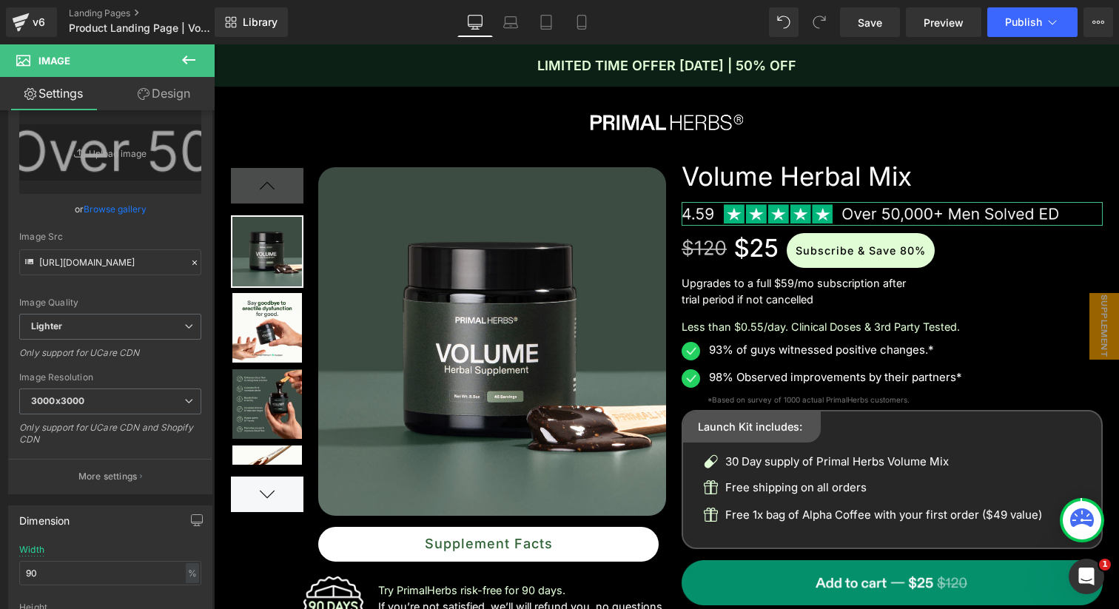
click at [107, 205] on link "Browse gallery" at bounding box center [115, 209] width 63 height 26
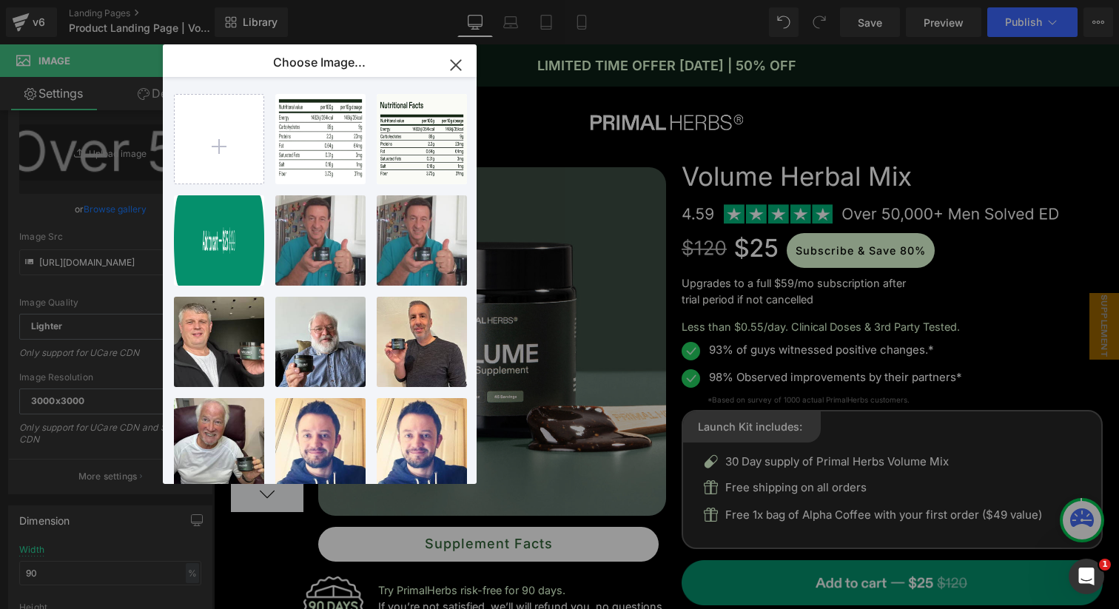
click at [456, 58] on icon "button" at bounding box center [456, 65] width 24 height 24
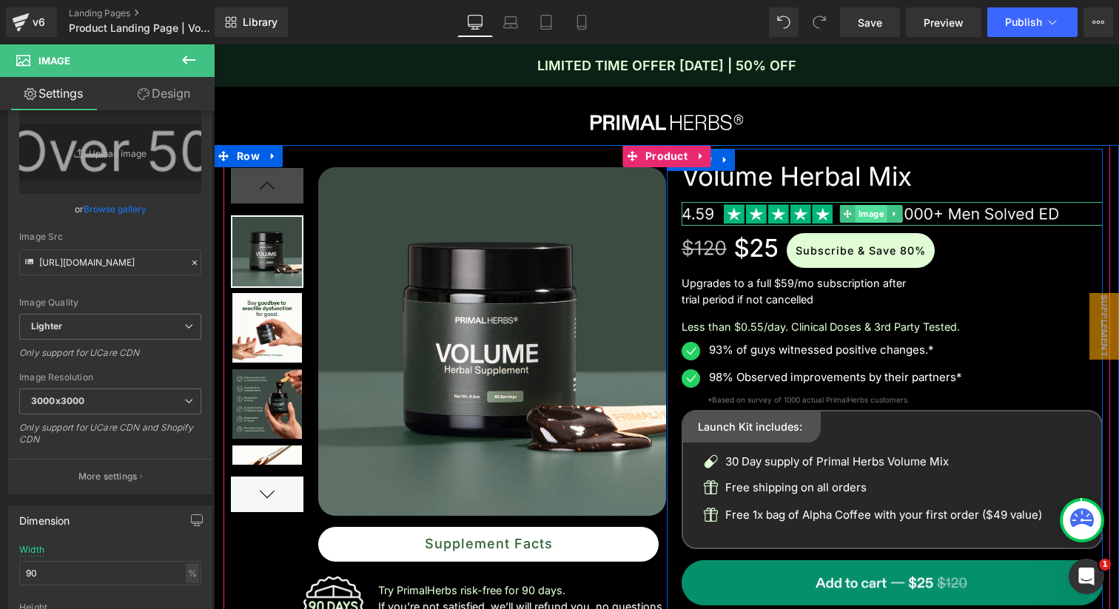
click at [864, 212] on span "Image" at bounding box center [871, 214] width 32 height 18
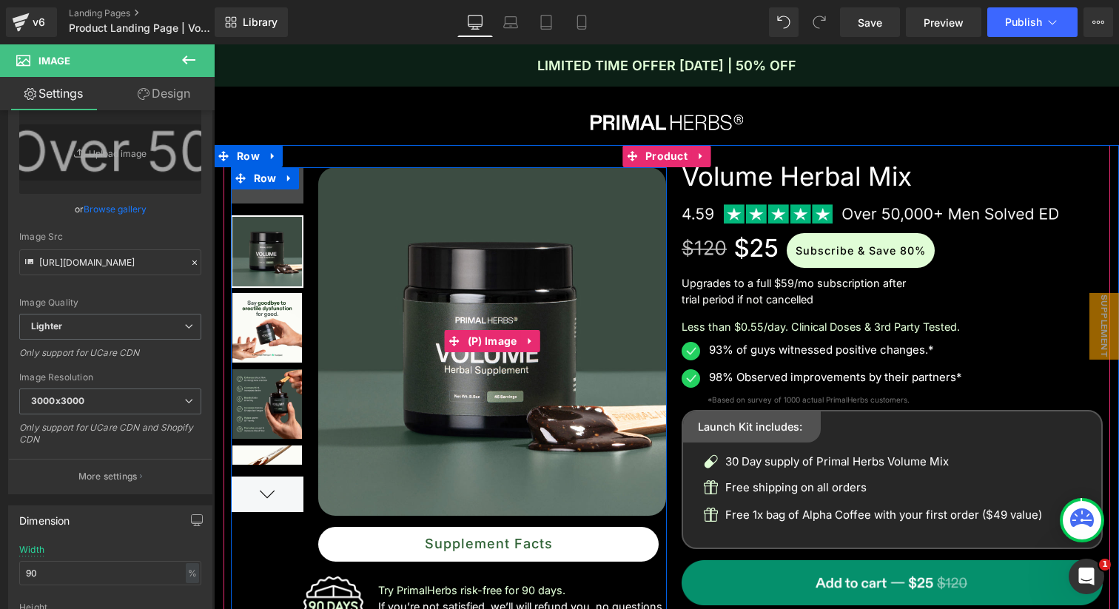
scroll to position [9, 0]
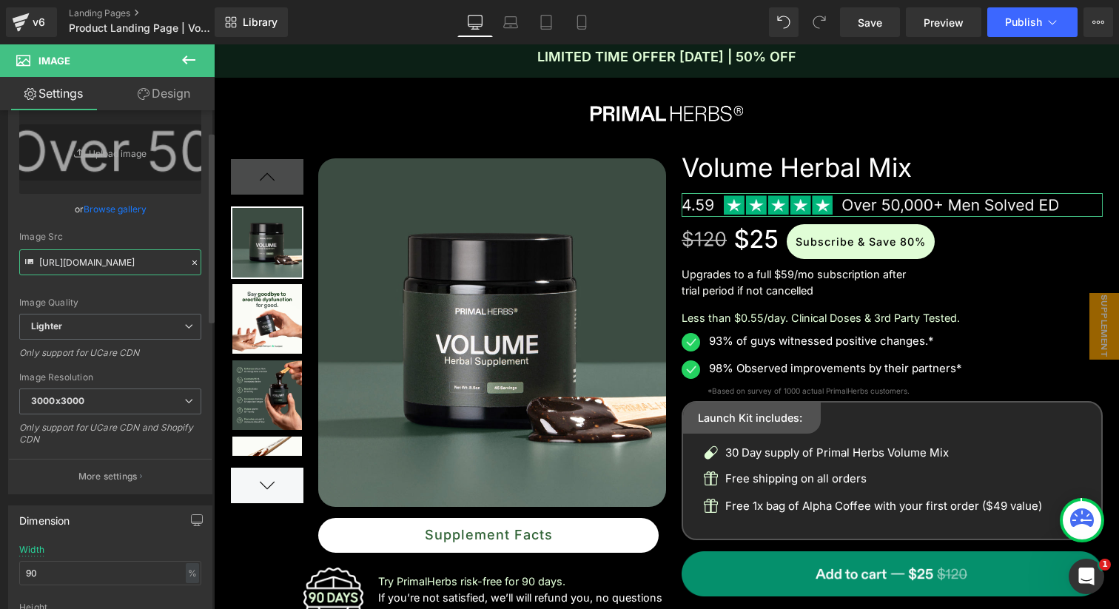
click at [94, 265] on input "[URL][DOMAIN_NAME]" at bounding box center [110, 262] width 182 height 26
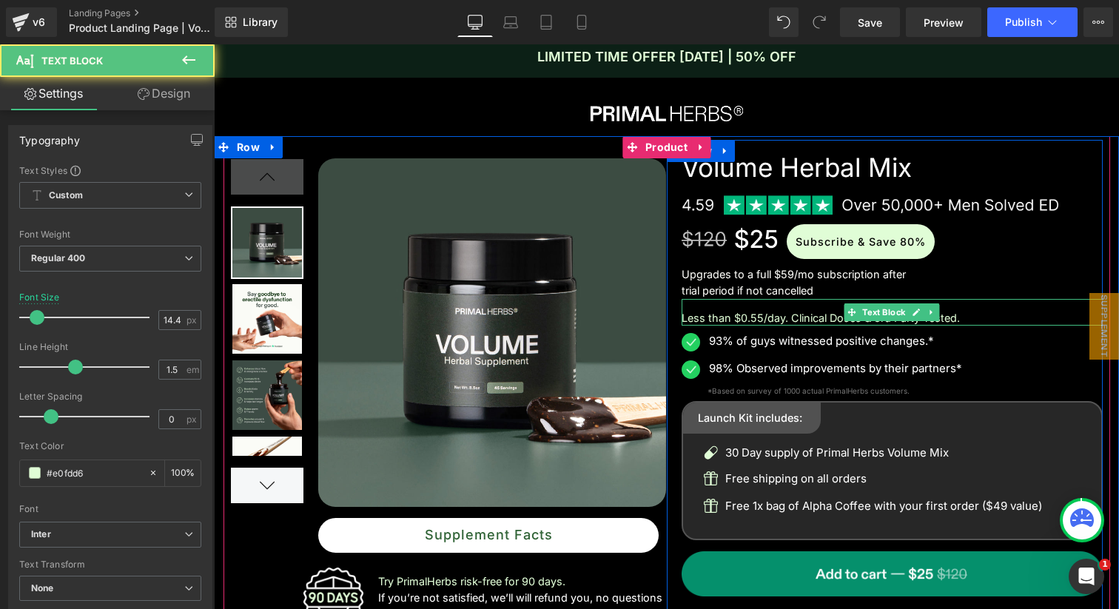
click at [790, 314] on p "Less than $0.55/day. Clinical Doses & 3rd Party Tested." at bounding box center [891, 318] width 421 height 16
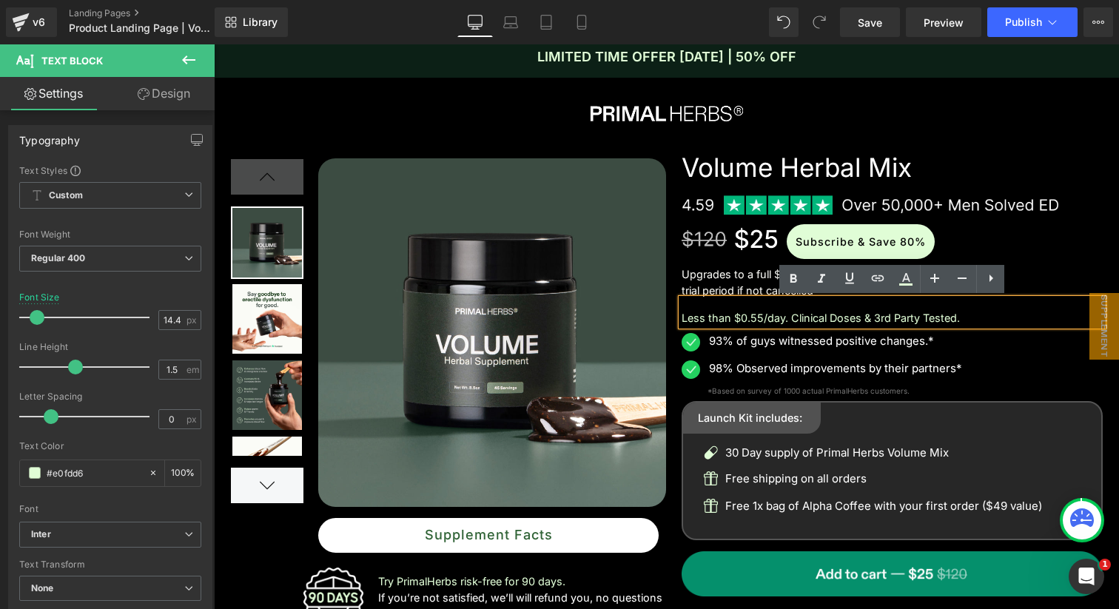
click at [773, 316] on p "Less than $0.55/day. Clinical Doses & 3rd Party Tested." at bounding box center [891, 318] width 421 height 16
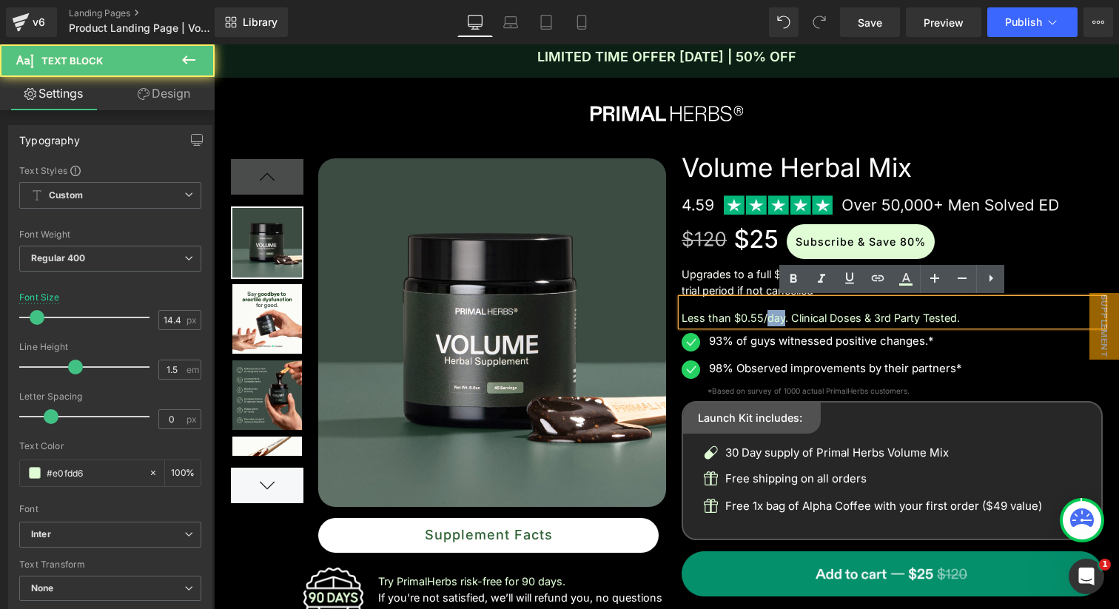
click at [773, 316] on p "Less than $0.55/day. Clinical Doses & 3rd Party Tested." at bounding box center [891, 318] width 421 height 16
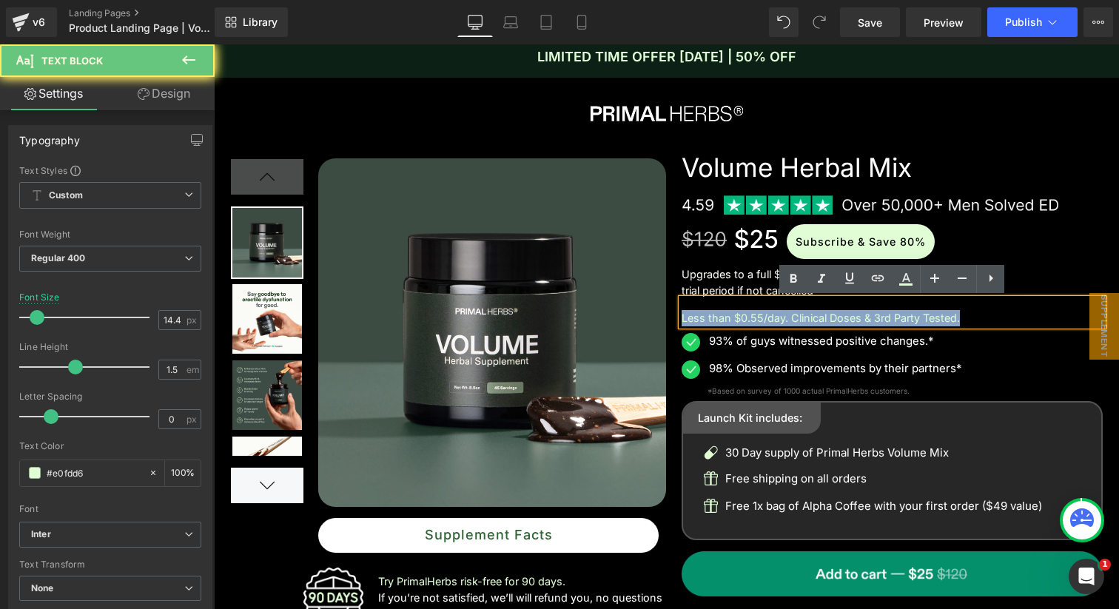
click at [773, 316] on p "Less than $0.55/day. Clinical Doses & 3rd Party Tested." at bounding box center [891, 318] width 421 height 16
copy p "Less than $0.55/day. Clinical Doses & 3rd Party Tested."
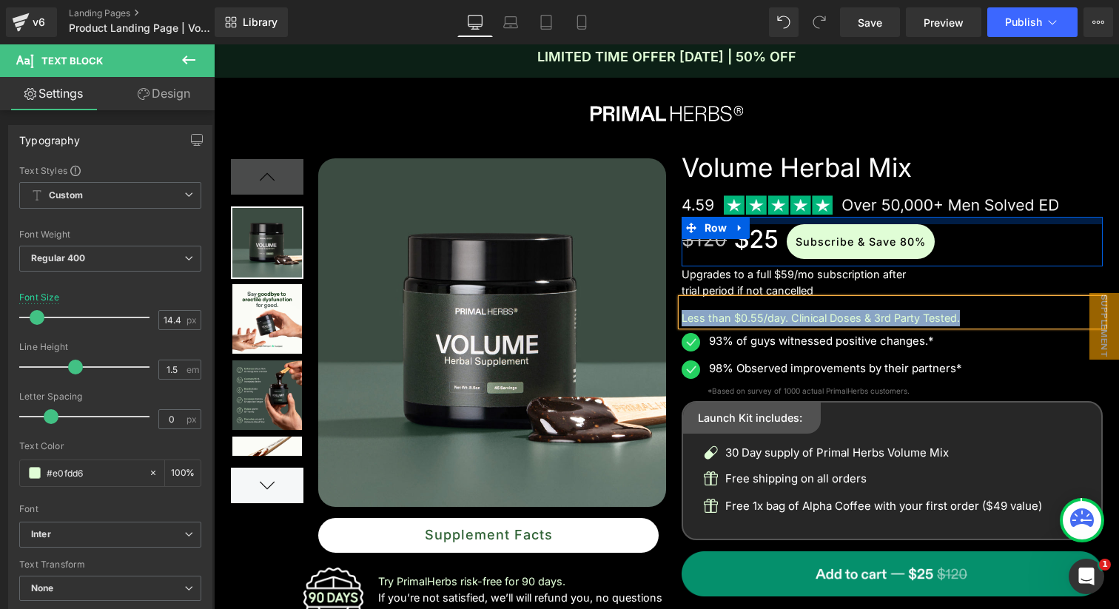
click at [1018, 219] on div at bounding box center [891, 220] width 421 height 7
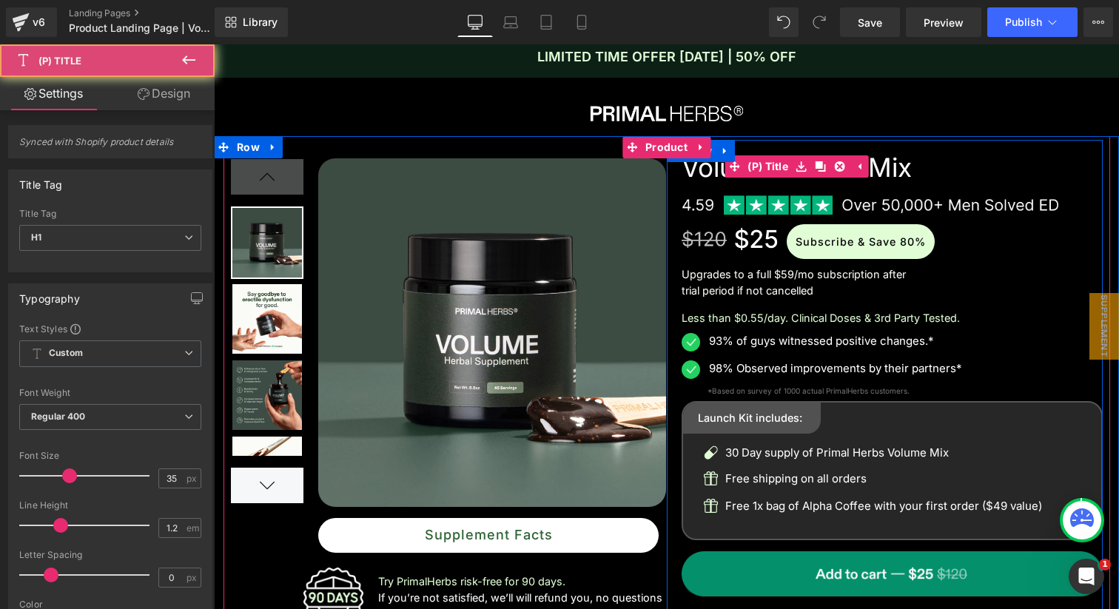
click at [961, 161] on h1 "Volume Herbal Mix" at bounding box center [891, 166] width 421 height 53
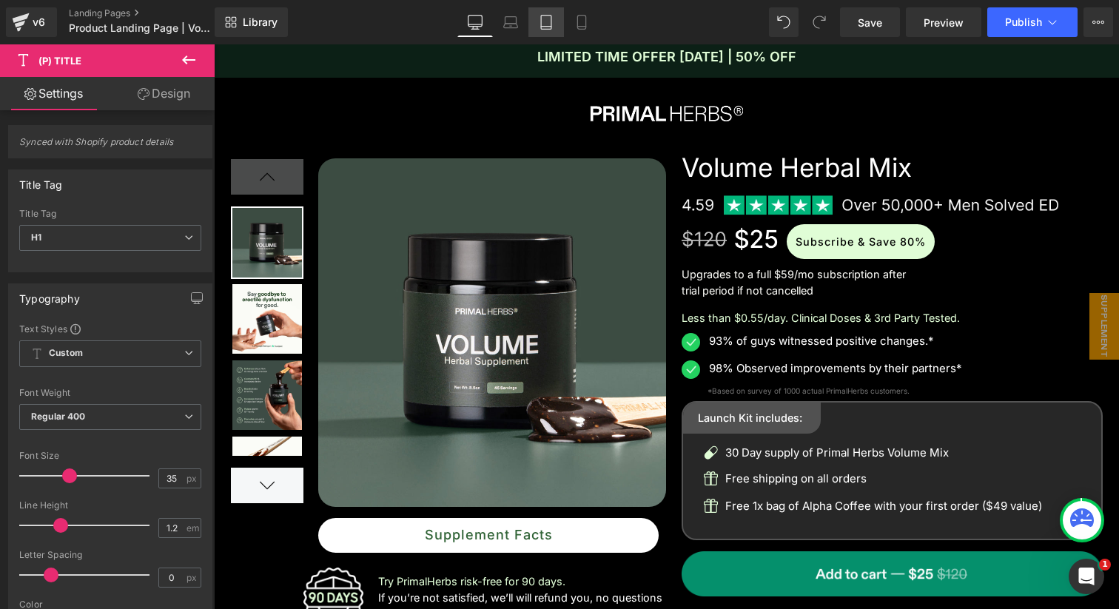
click at [545, 21] on icon at bounding box center [546, 22] width 15 height 15
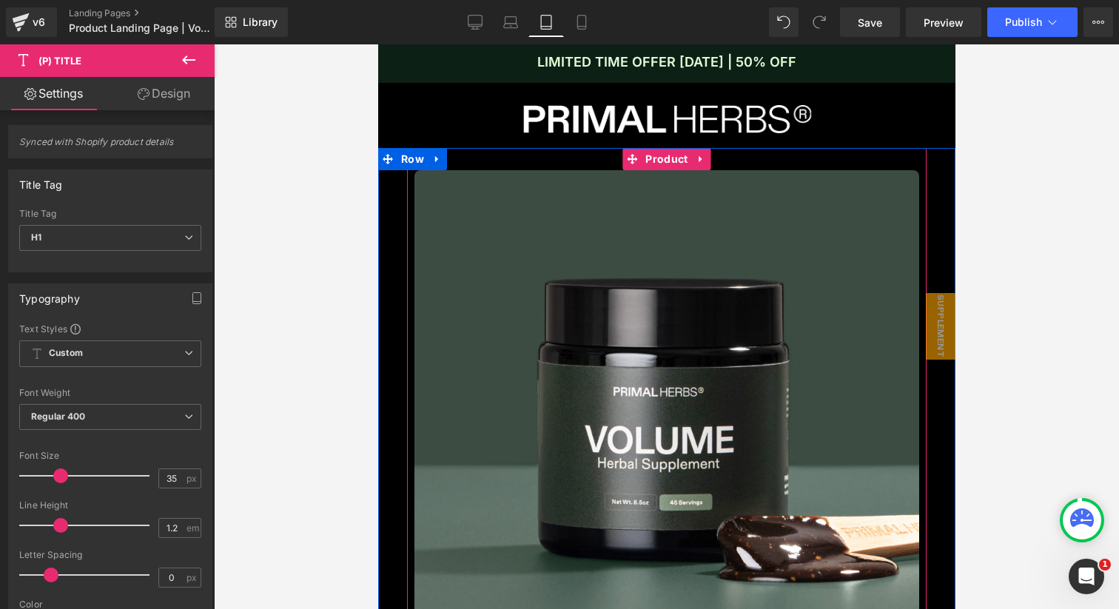
scroll to position [0, 0]
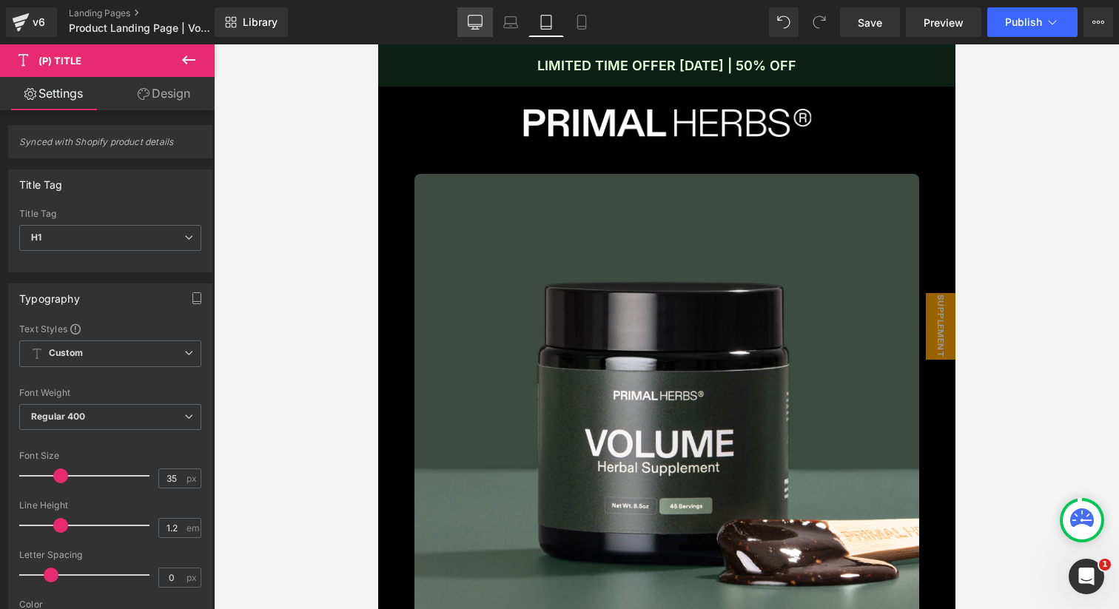
click at [468, 18] on icon at bounding box center [475, 22] width 15 height 15
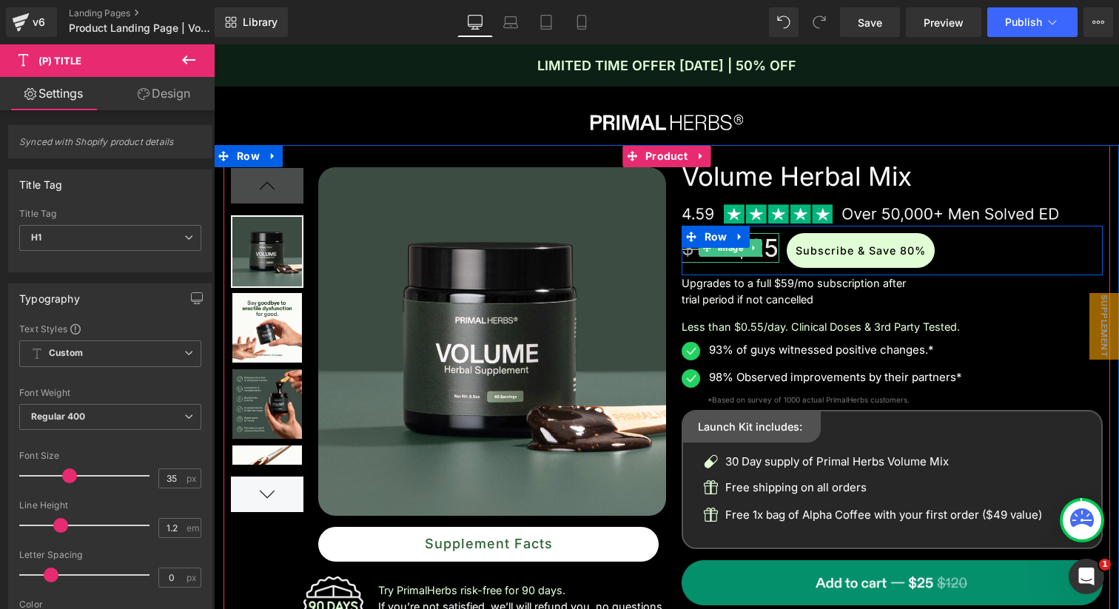
click at [763, 254] on img at bounding box center [730, 248] width 98 height 30
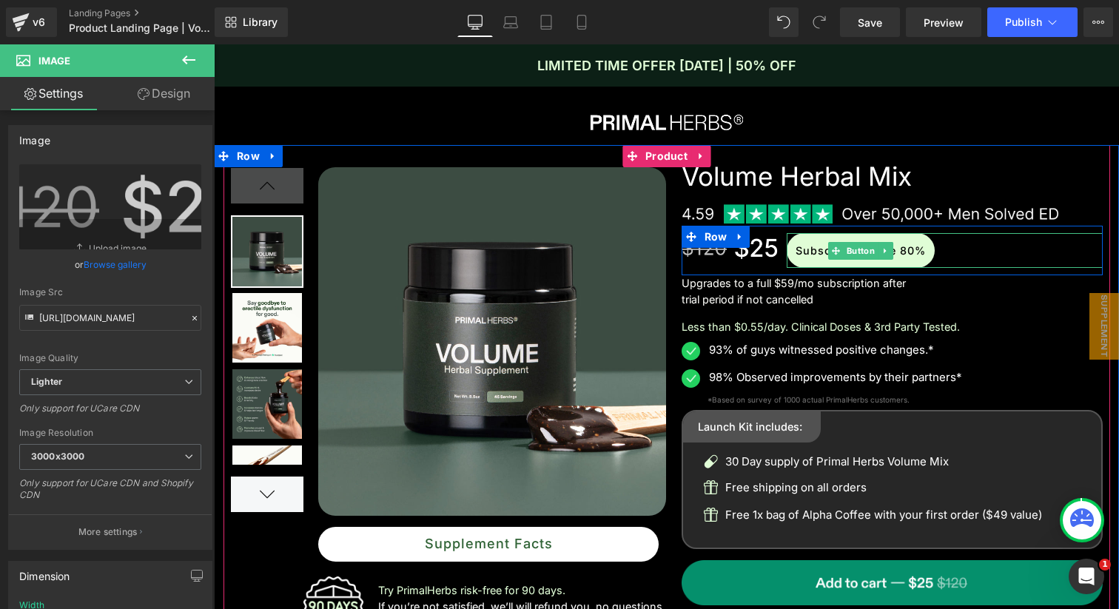
click at [969, 263] on div "Subscribe & Save 80%" at bounding box center [945, 250] width 316 height 35
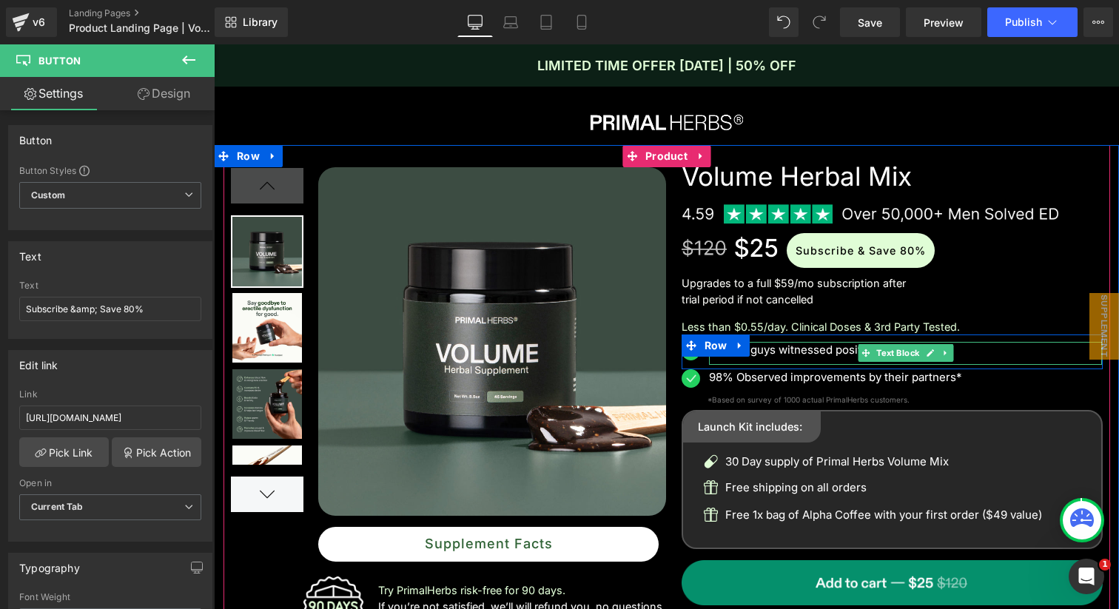
click at [824, 355] on p "93% of guys witnessed positive changes.*" at bounding box center [906, 350] width 394 height 17
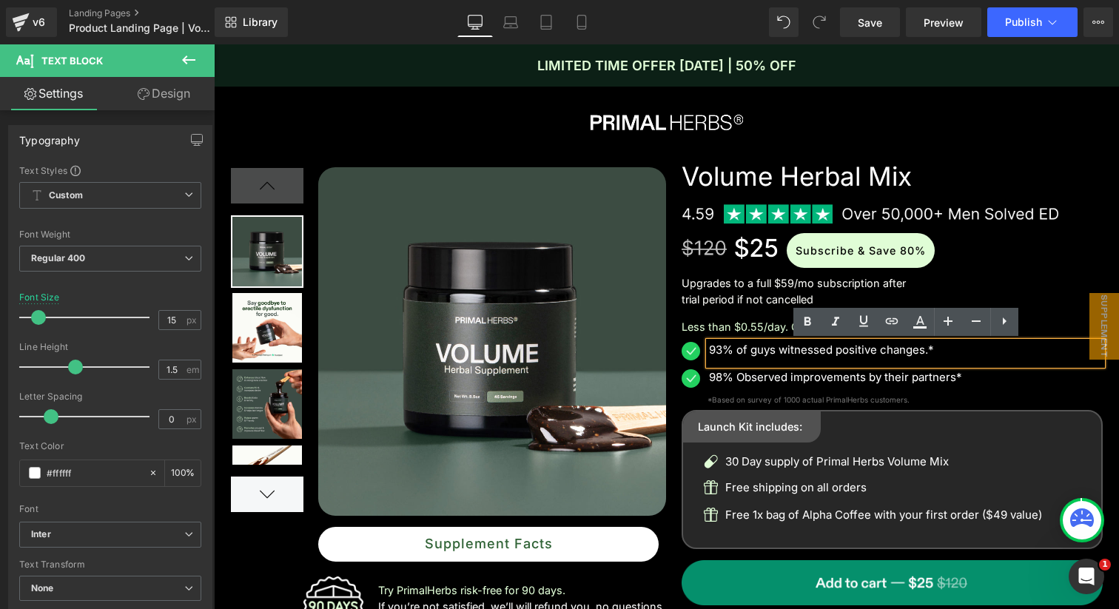
click at [1040, 263] on div "Subscribe & Save 80%" at bounding box center [945, 250] width 316 height 35
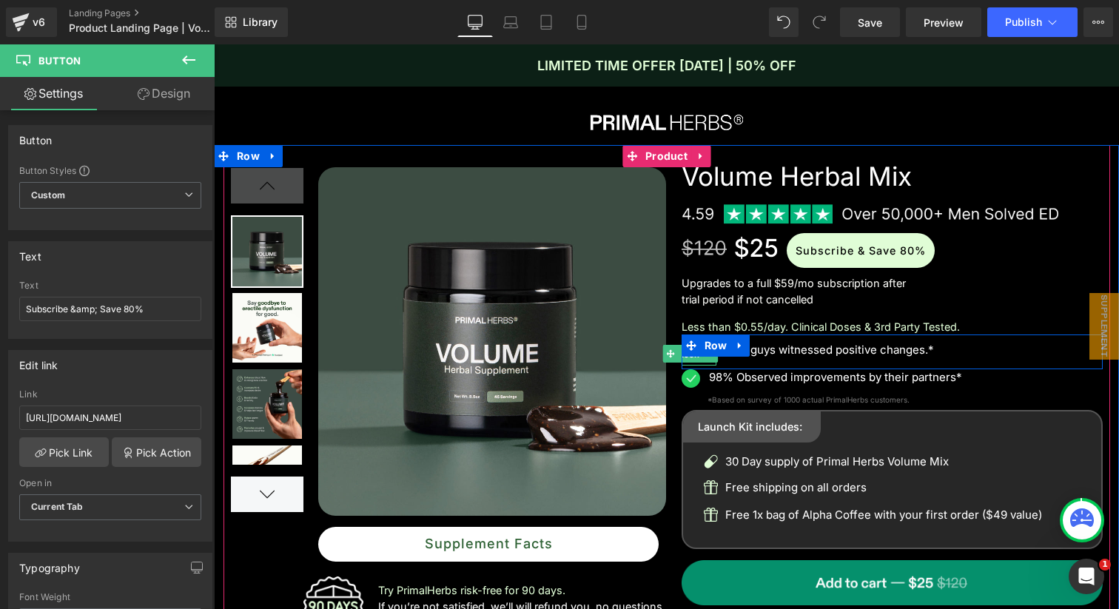
click at [688, 357] on span "Icon" at bounding box center [691, 355] width 24 height 18
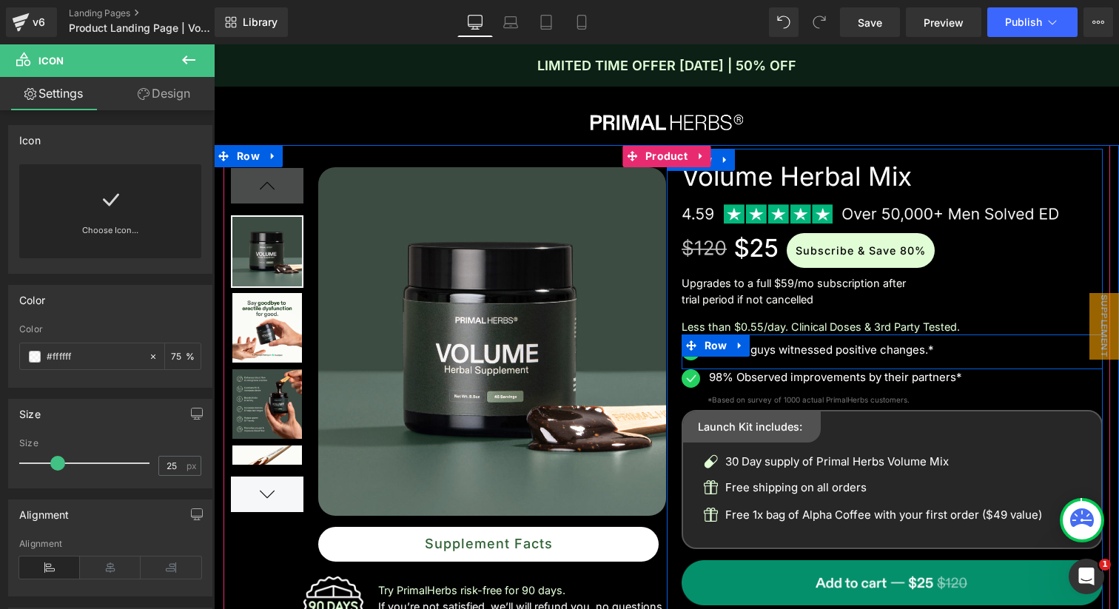
click at [716, 312] on div "Less than $0.55/day. Clinical Doses & 3rd Party Tested." at bounding box center [891, 321] width 421 height 27
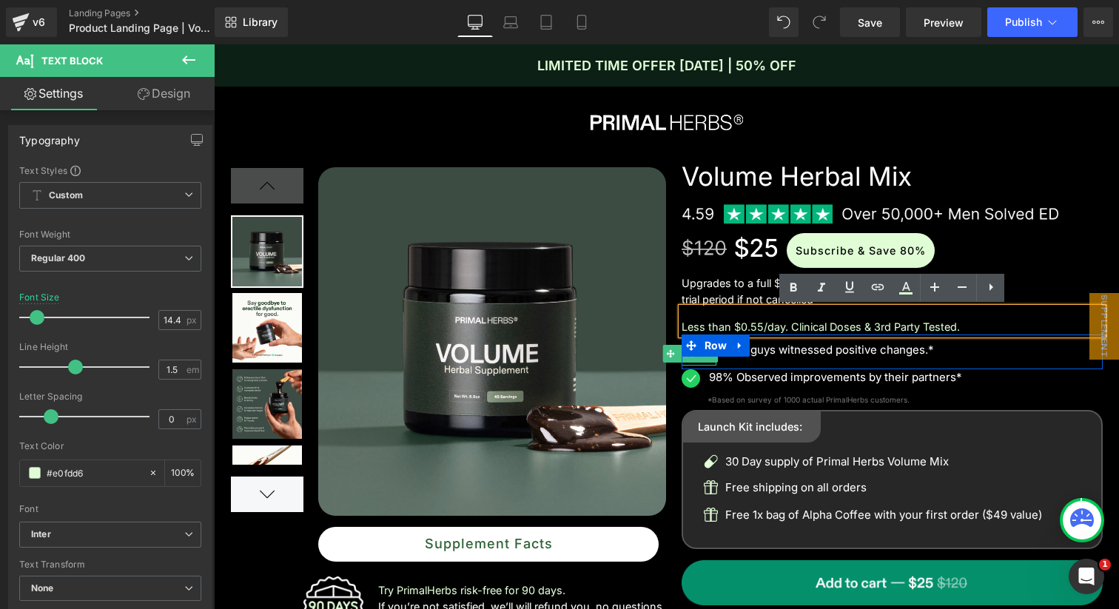
click at [693, 357] on span "Icon" at bounding box center [691, 354] width 24 height 18
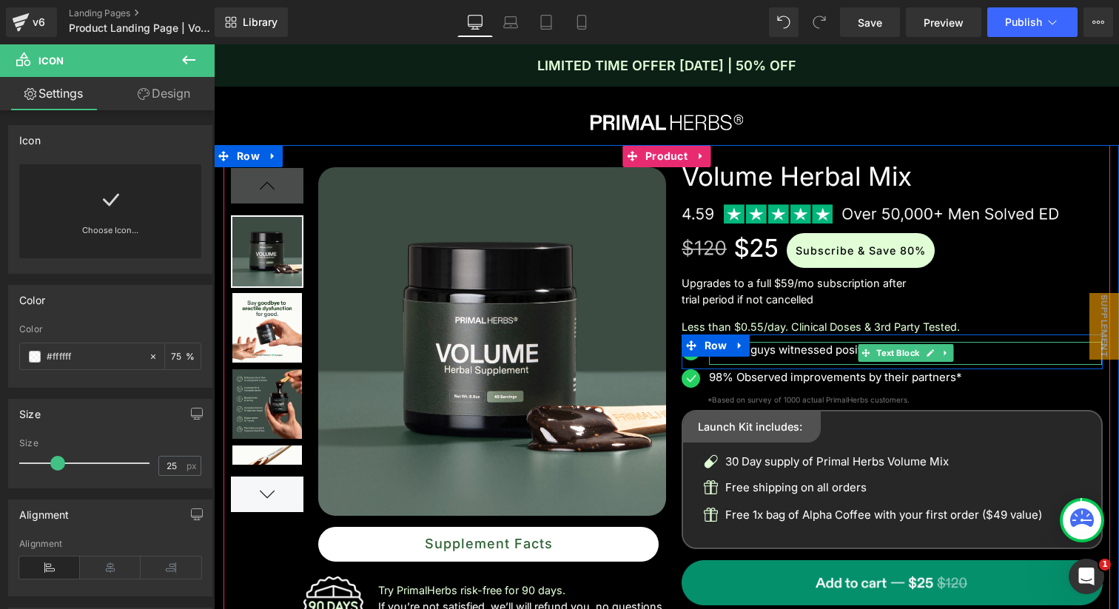
click at [779, 355] on p "93% of guys witnessed positive changes.*" at bounding box center [906, 350] width 394 height 17
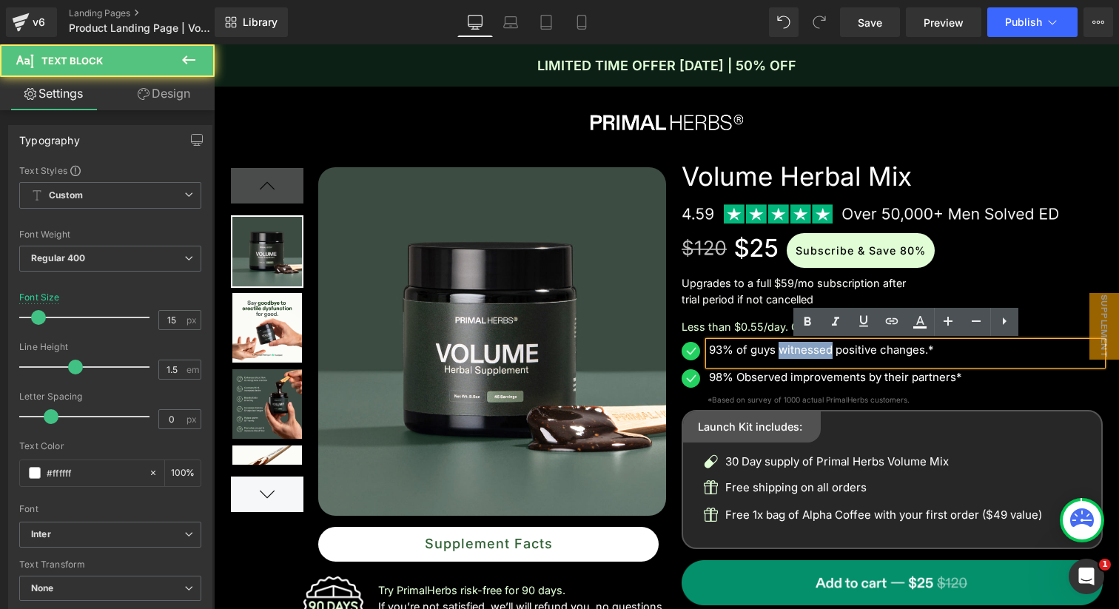
click at [779, 355] on p "93% of guys witnessed positive changes.*" at bounding box center [906, 350] width 394 height 17
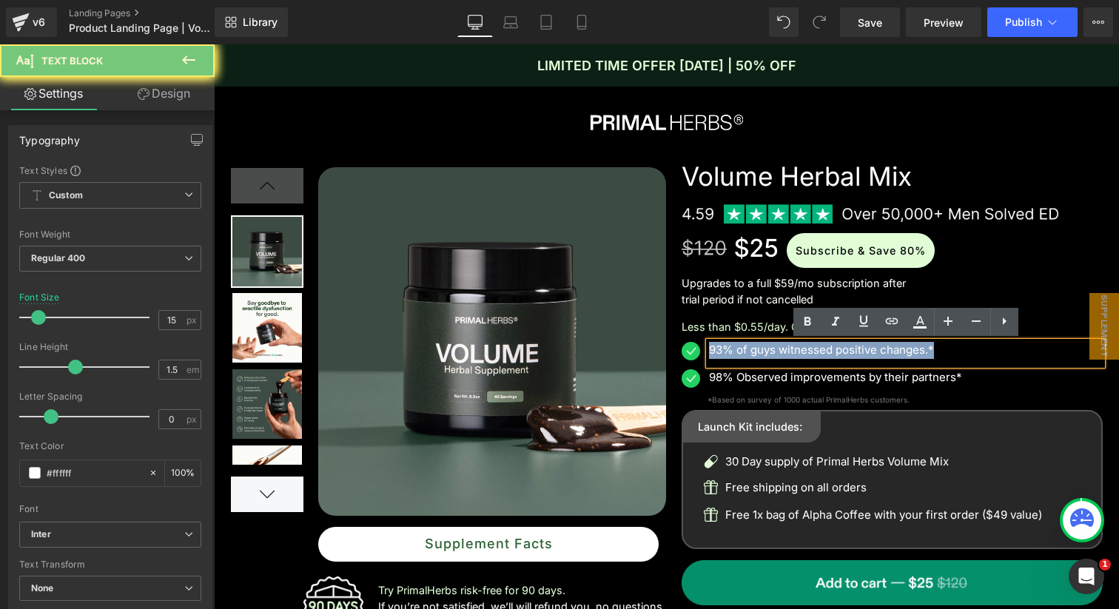
click at [779, 355] on p "93% of guys witnessed positive changes.*" at bounding box center [906, 350] width 394 height 17
copy p "93% of guys witnessed positive changes.*"
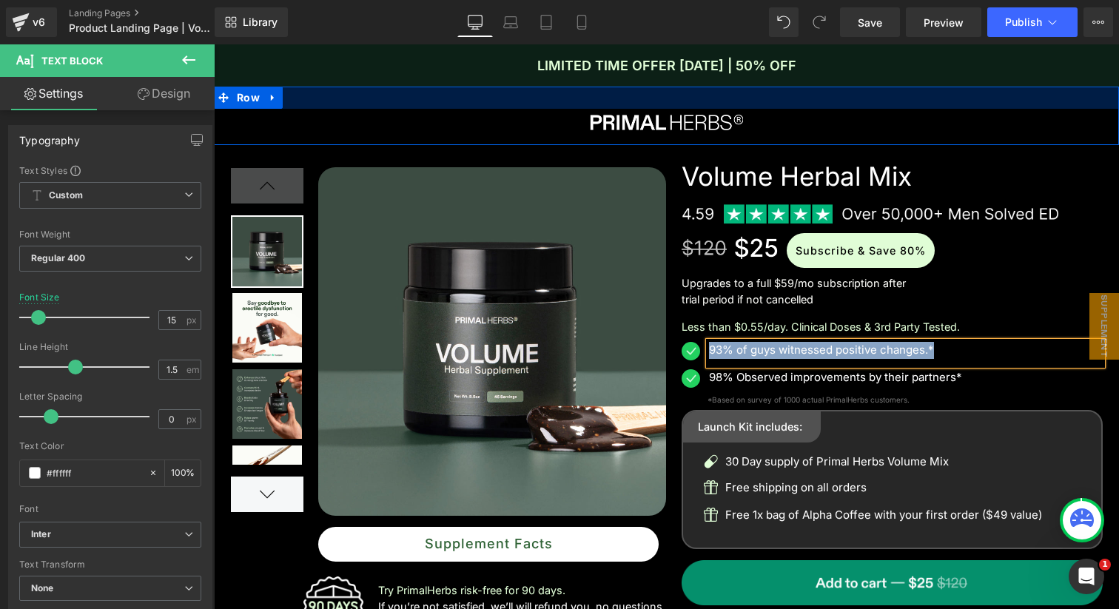
click at [1009, 96] on div at bounding box center [666, 98] width 905 height 22
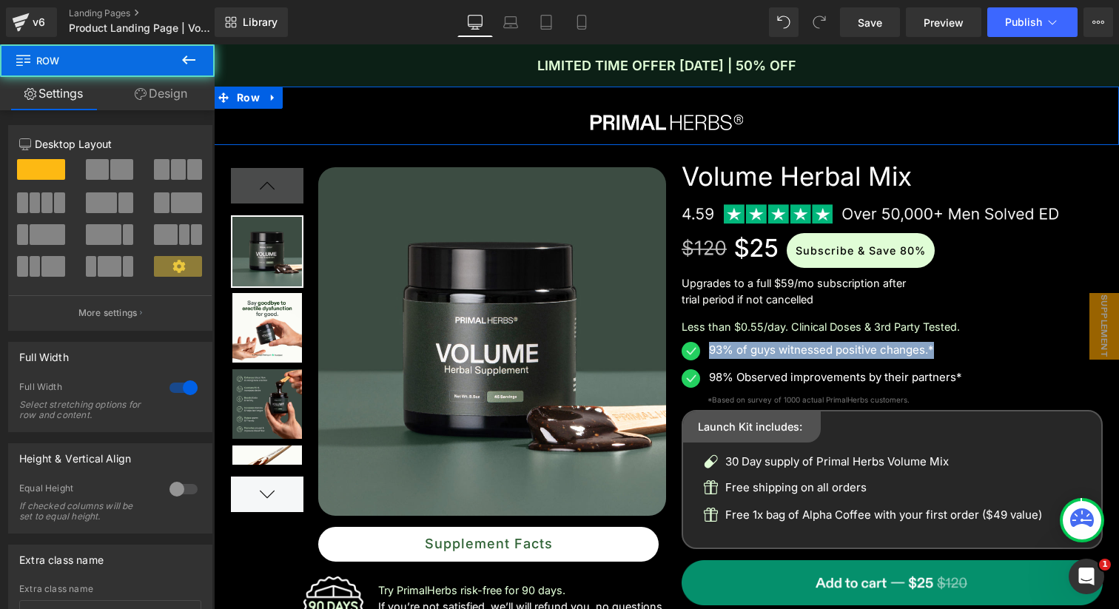
click at [1009, 96] on div at bounding box center [666, 98] width 905 height 22
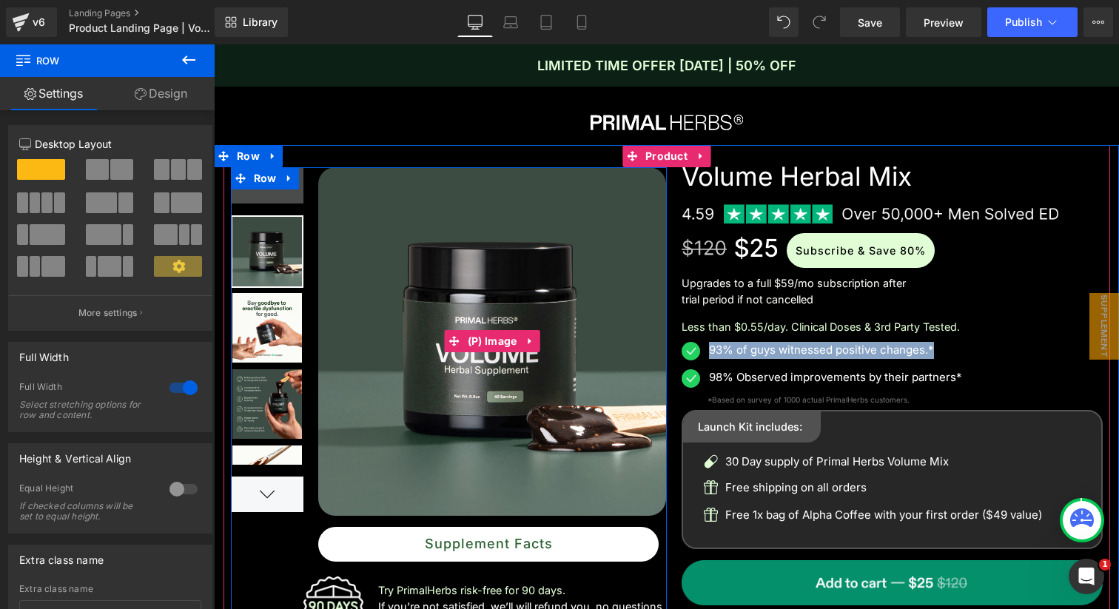
click at [564, 183] on img at bounding box center [492, 341] width 349 height 349
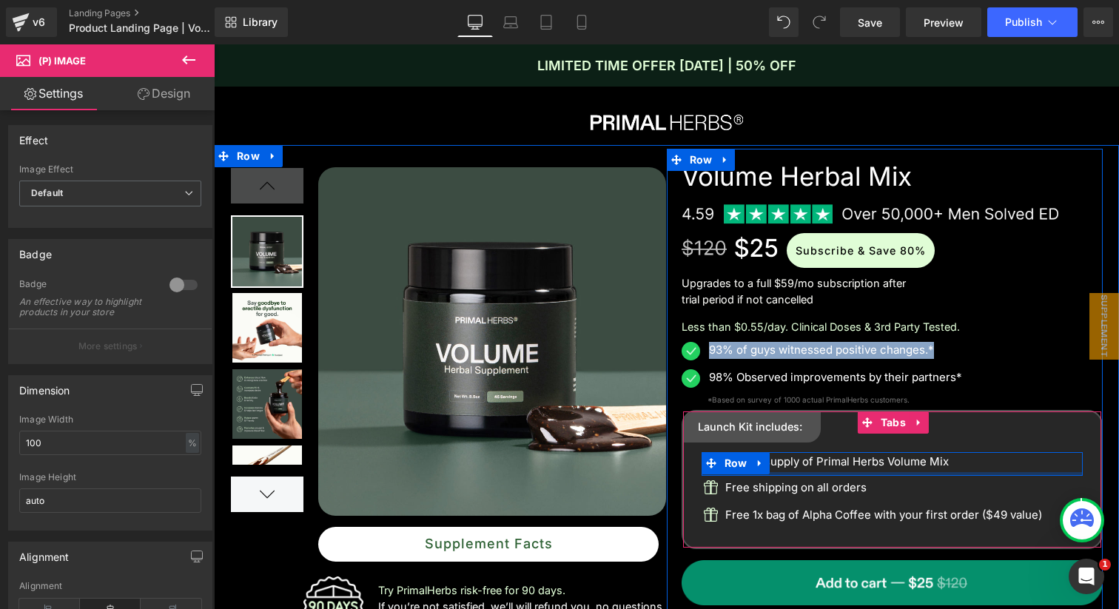
click at [858, 473] on div at bounding box center [891, 474] width 381 height 4
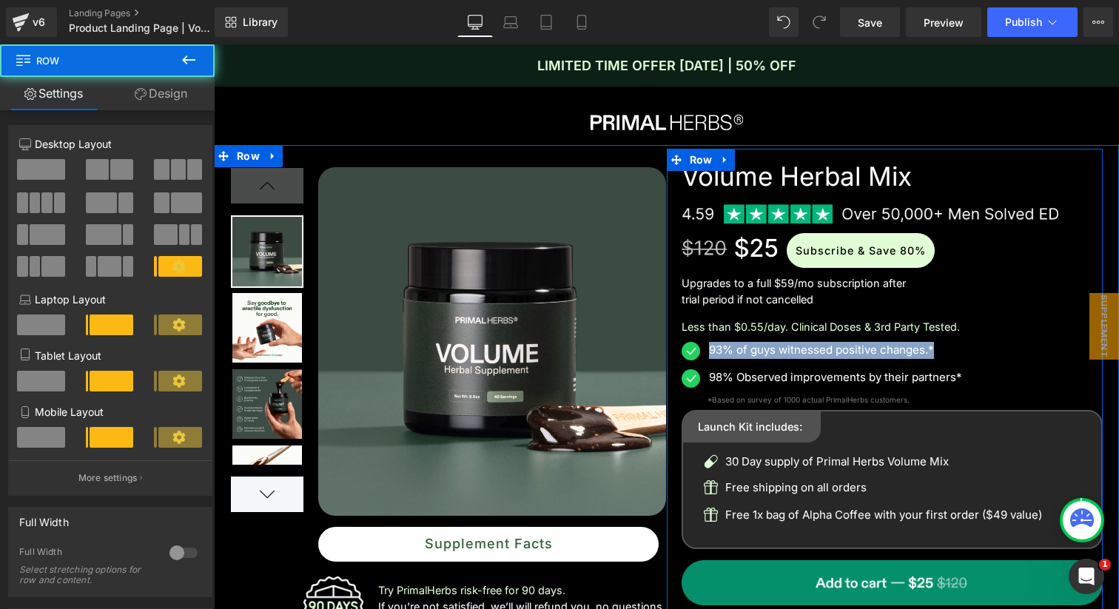
click at [214, 44] on div at bounding box center [214, 44] width 0 height 0
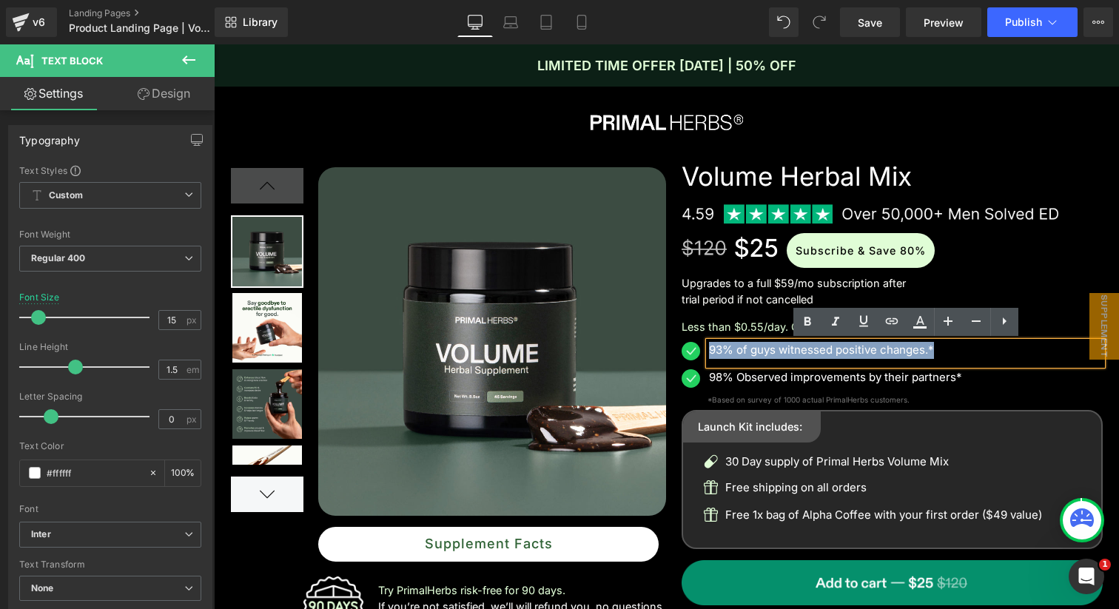
click at [784, 351] on p "93% of guys witnessed positive changes.*" at bounding box center [906, 350] width 394 height 17
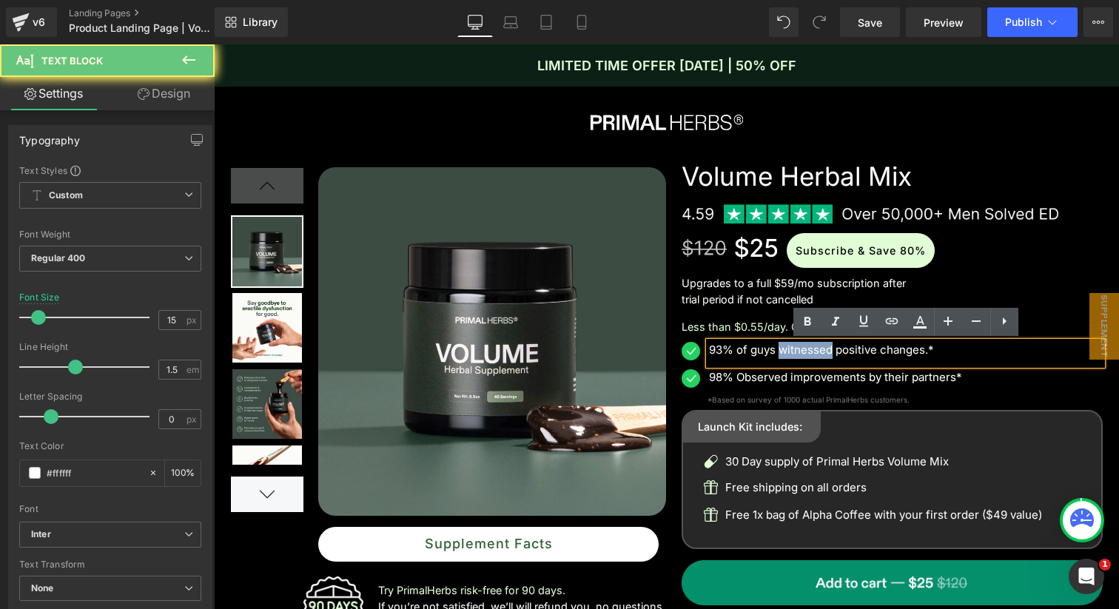
click at [784, 351] on p "93% of guys witnessed positive changes.*" at bounding box center [906, 350] width 394 height 17
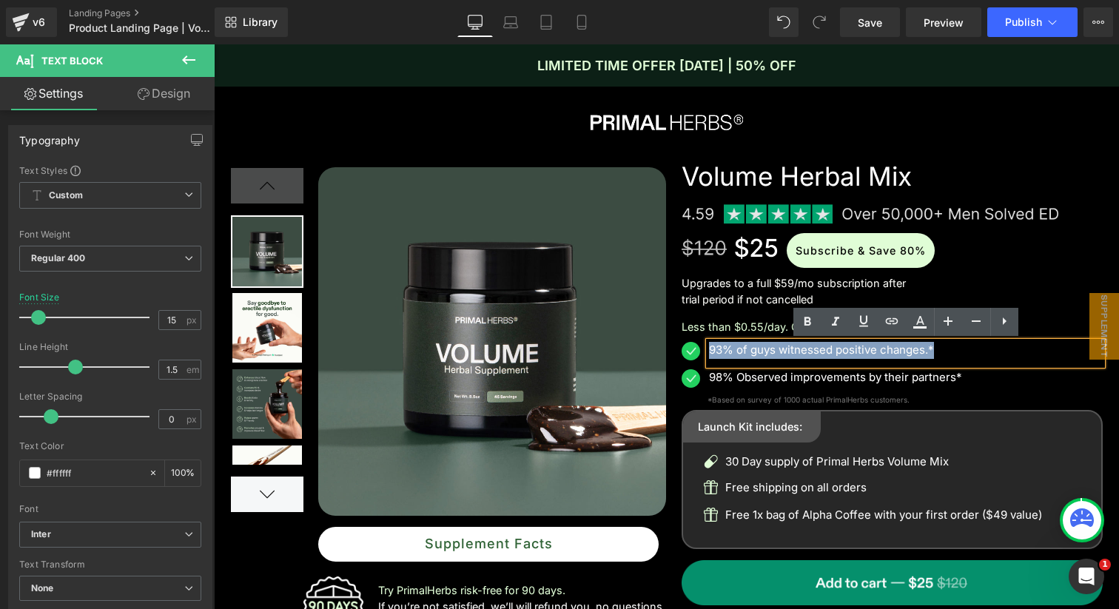
click at [214, 44] on div at bounding box center [214, 44] width 0 height 0
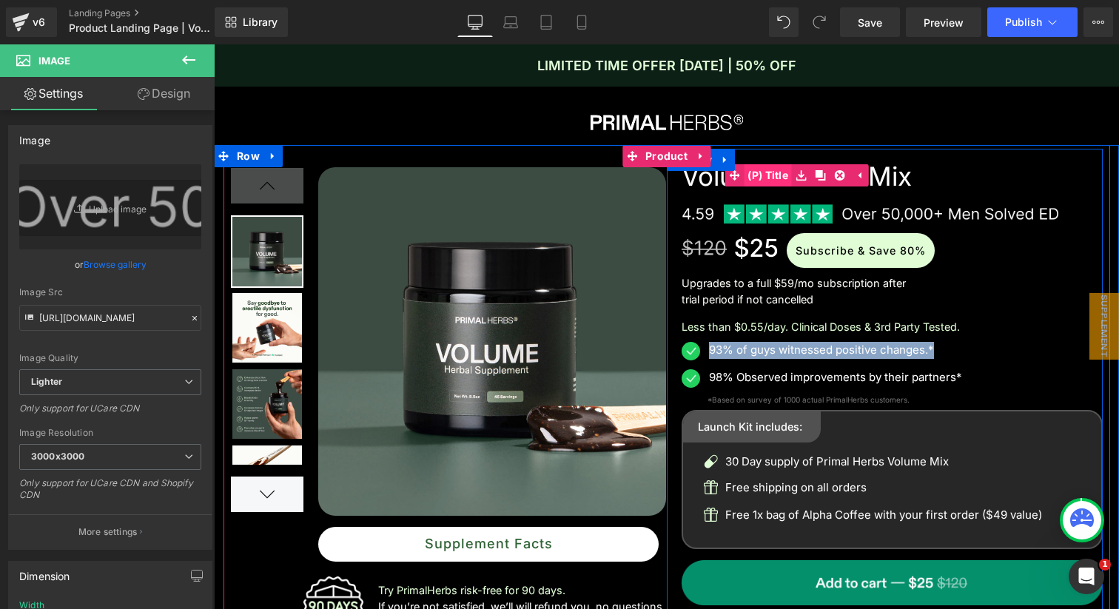
click at [775, 172] on span "(P) Title" at bounding box center [768, 175] width 48 height 22
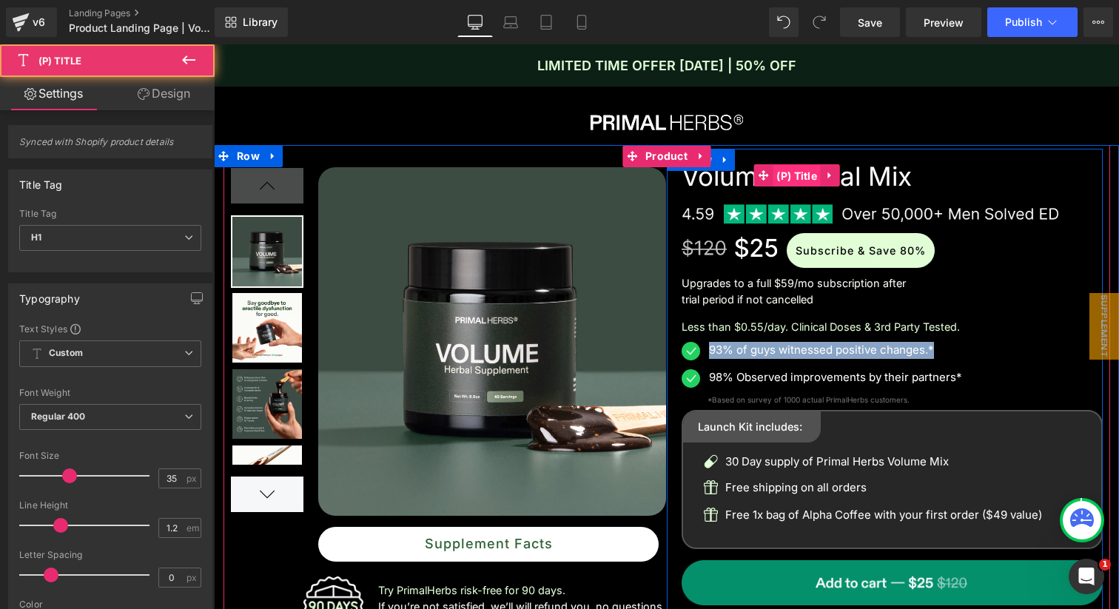
click at [775, 172] on span "(P) Title" at bounding box center [796, 176] width 48 height 22
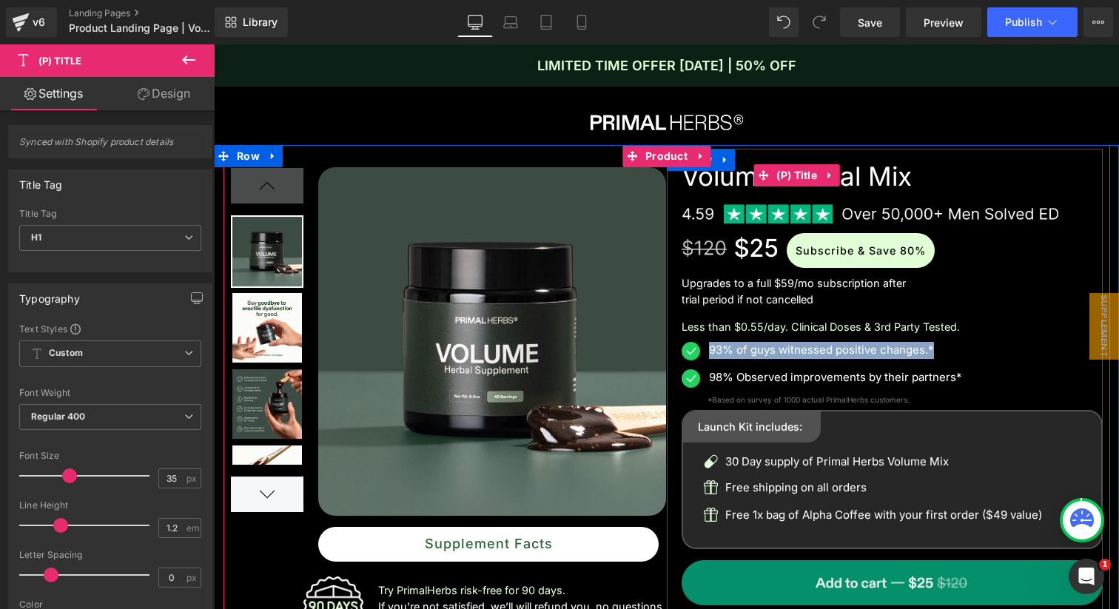
click at [727, 172] on link "Volume Herbal Mix" at bounding box center [796, 176] width 230 height 31
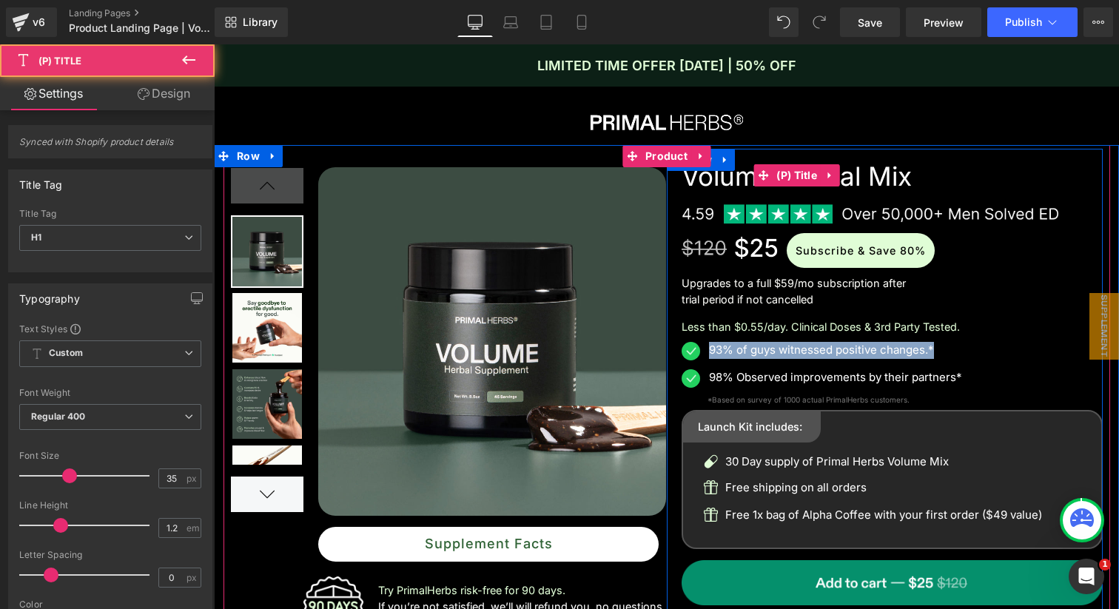
click at [727, 172] on link "Volume Herbal Mix" at bounding box center [796, 176] width 230 height 31
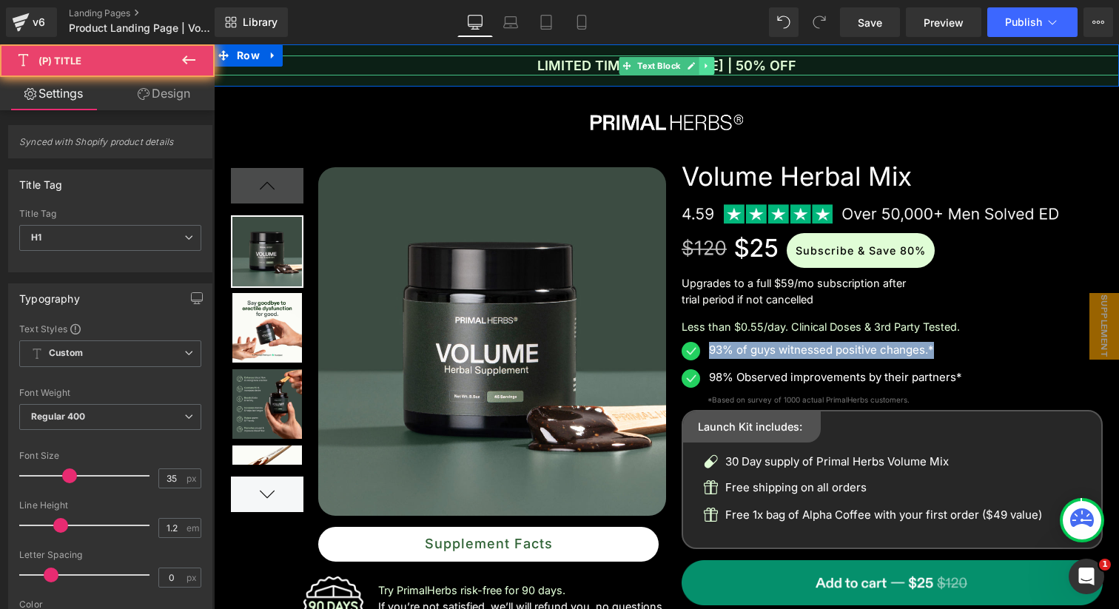
click at [707, 58] on link at bounding box center [707, 66] width 16 height 18
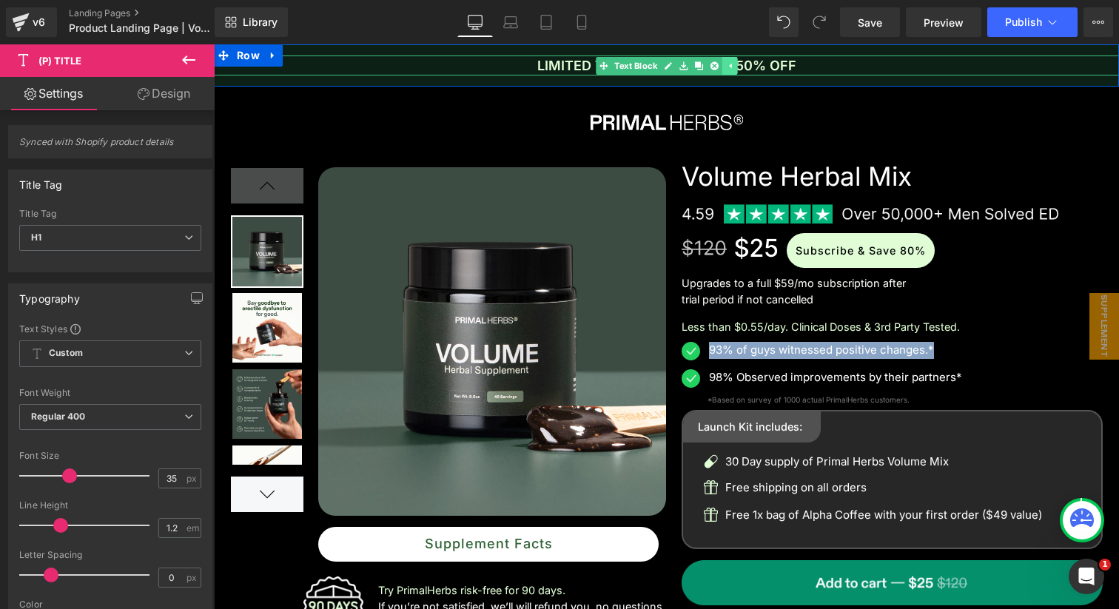
click at [707, 58] on link at bounding box center [715, 66] width 16 height 18
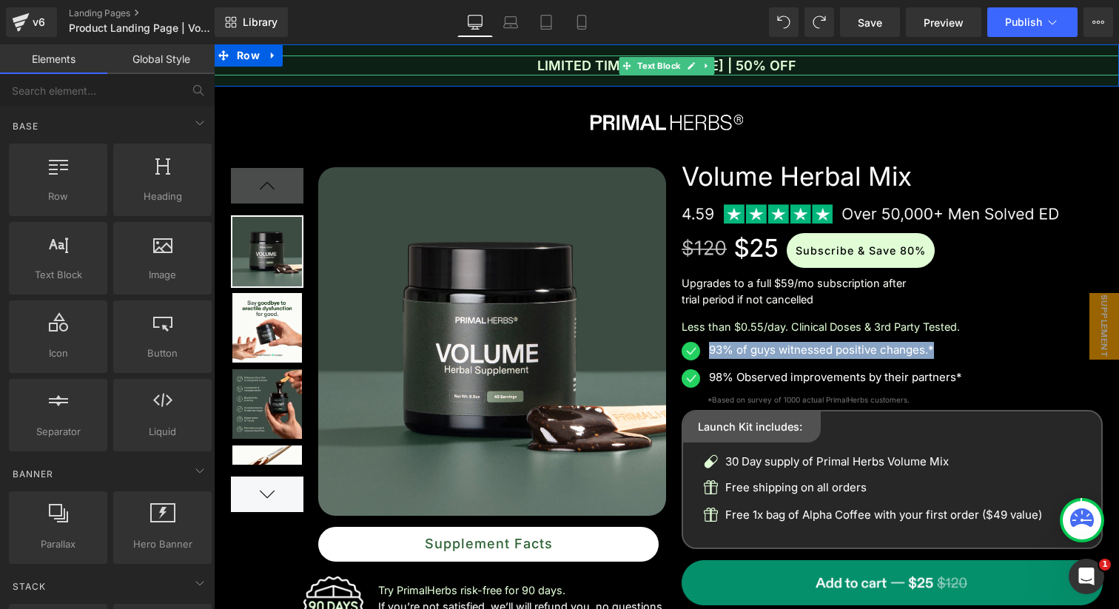
click at [605, 64] on p "LIMITED TIME OFFER [DATE] | 50% OFF" at bounding box center [666, 65] width 905 height 20
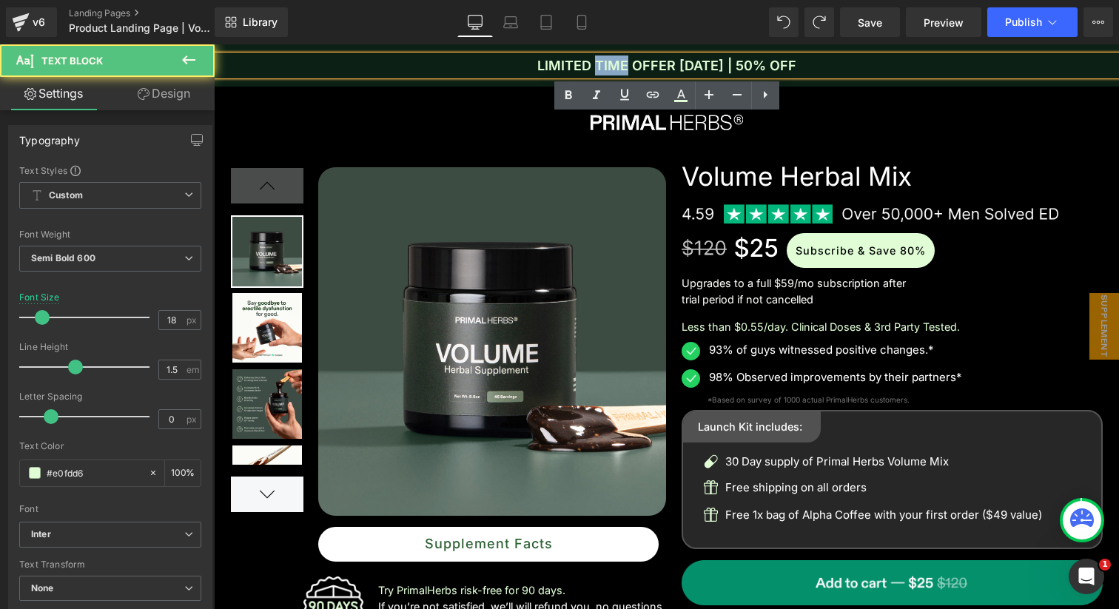
click at [605, 64] on p "LIMITED TIME OFFER [DATE] | 50% OFF" at bounding box center [666, 65] width 905 height 20
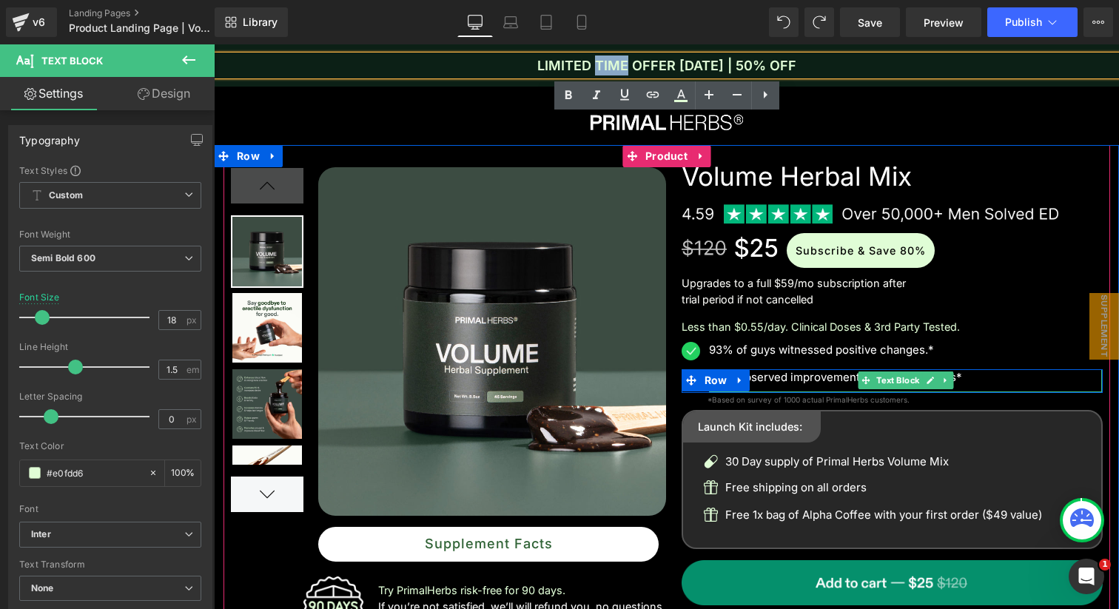
click at [824, 379] on p "98% Observed improvements by their partners*" at bounding box center [906, 377] width 394 height 17
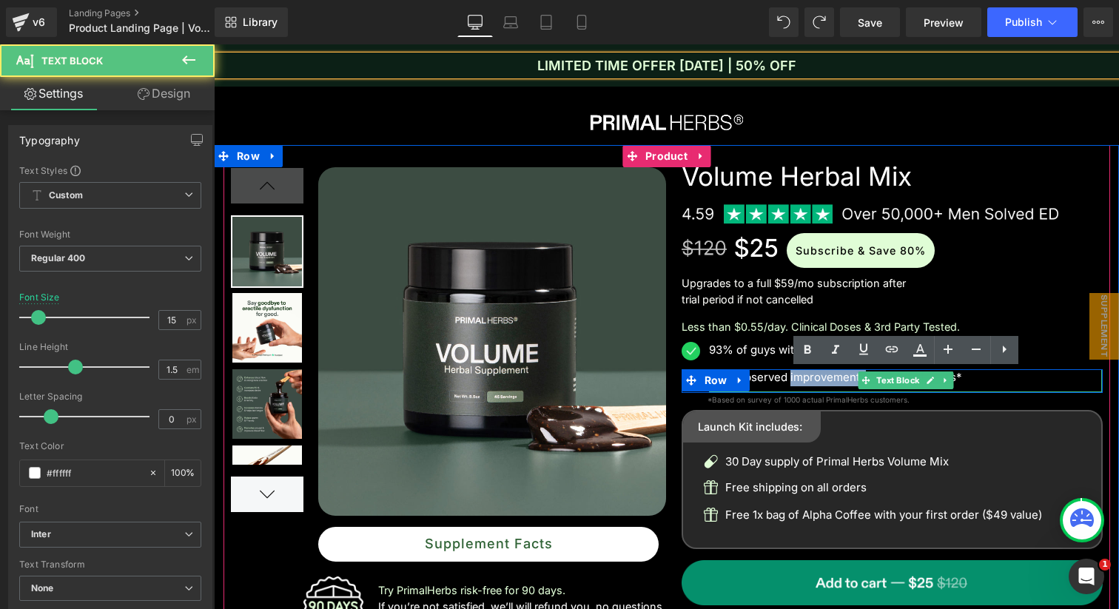
click at [824, 379] on p "98% Observed improvements by their partners*" at bounding box center [906, 377] width 394 height 17
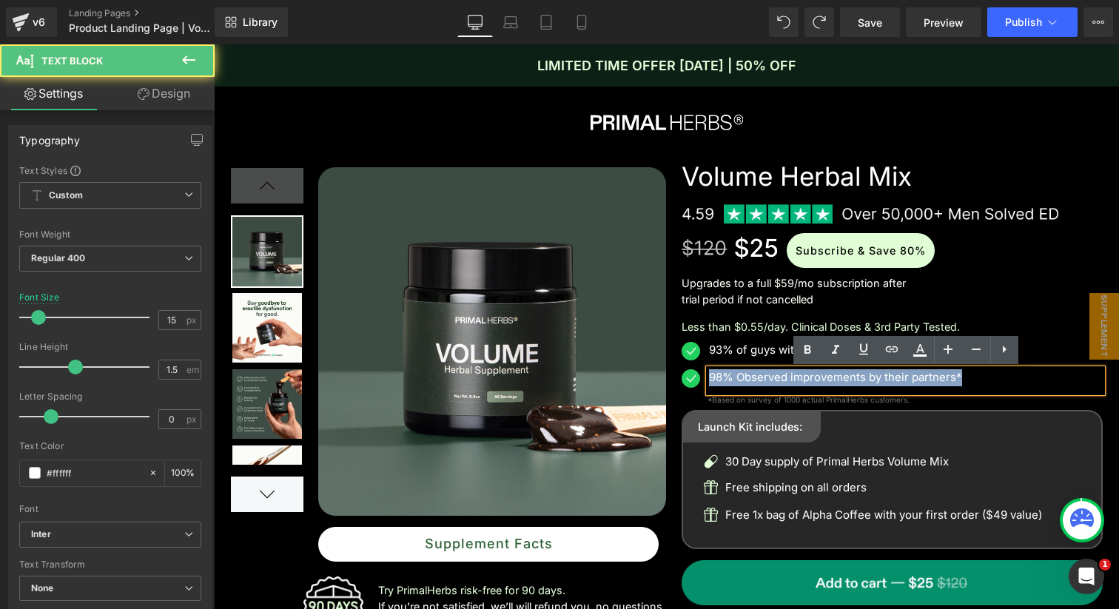
click at [824, 379] on p "98% Observed improvements by their partners*" at bounding box center [906, 377] width 394 height 17
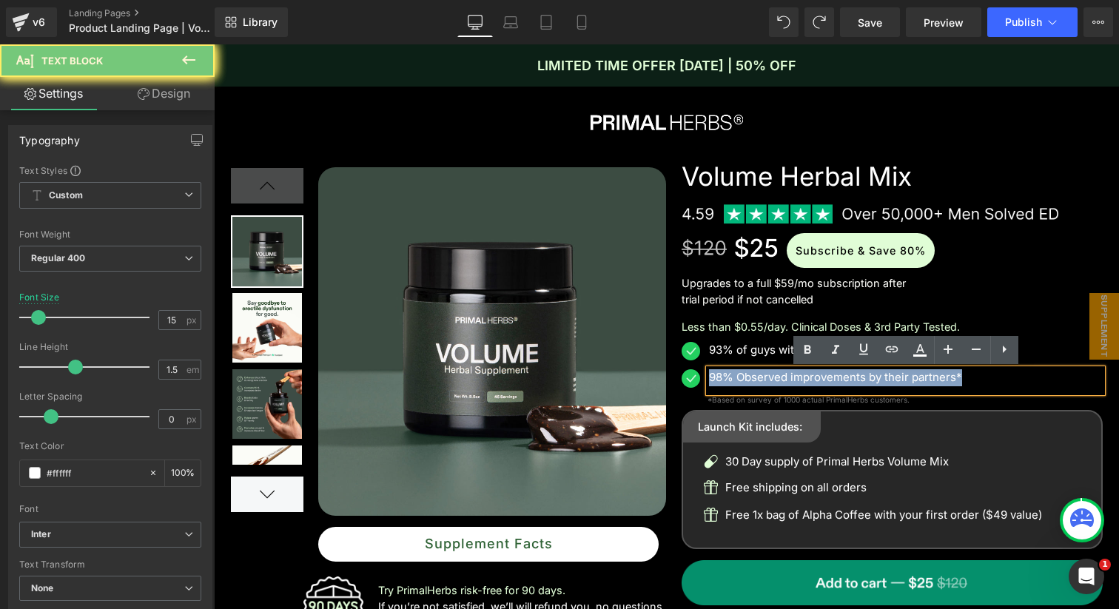
copy p "98% Observed improvements by their partners*"
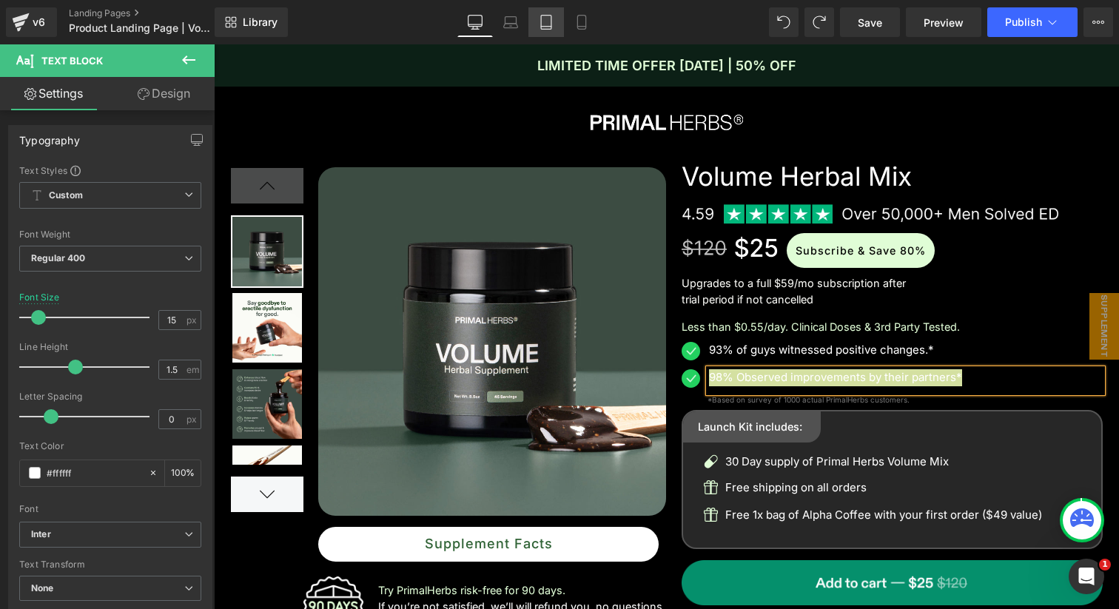
click at [545, 21] on icon at bounding box center [546, 22] width 15 height 15
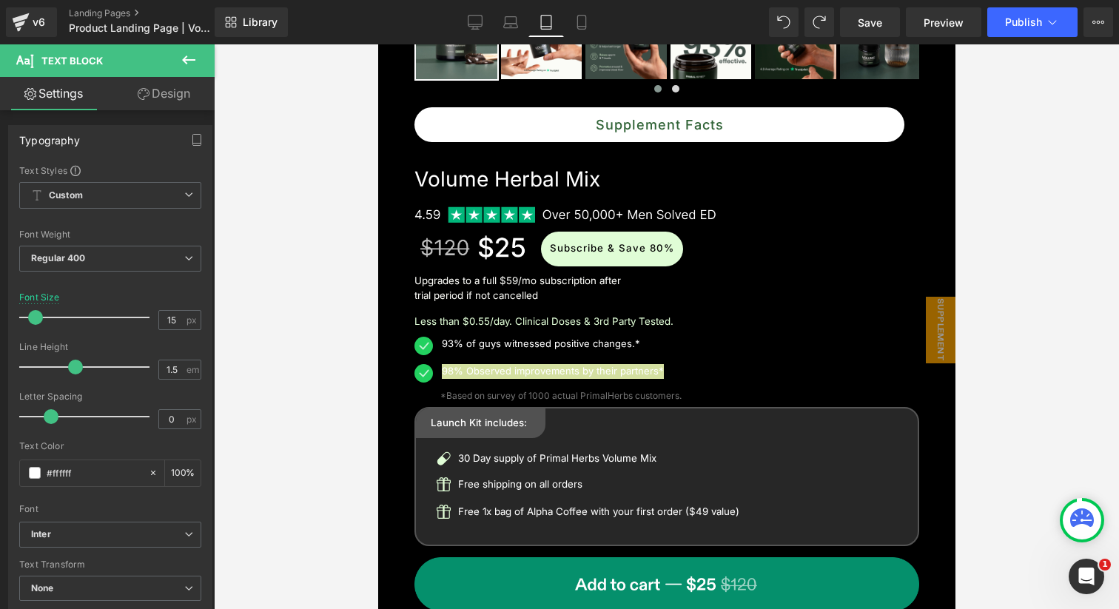
scroll to position [695, 0]
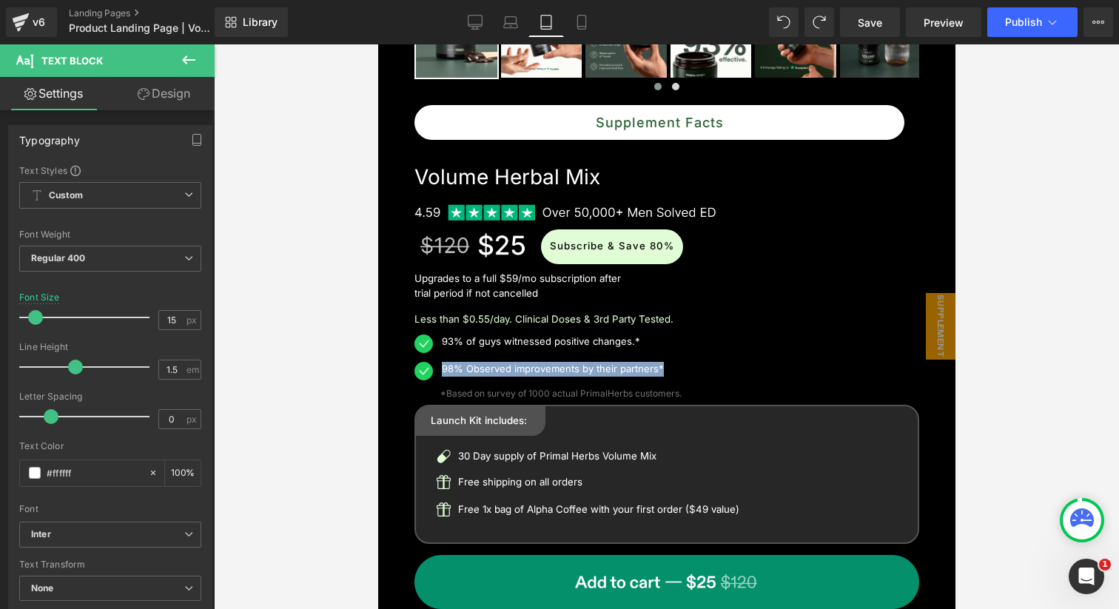
click at [898, 238] on div "Subscribe & Save 80%" at bounding box center [729, 246] width 379 height 35
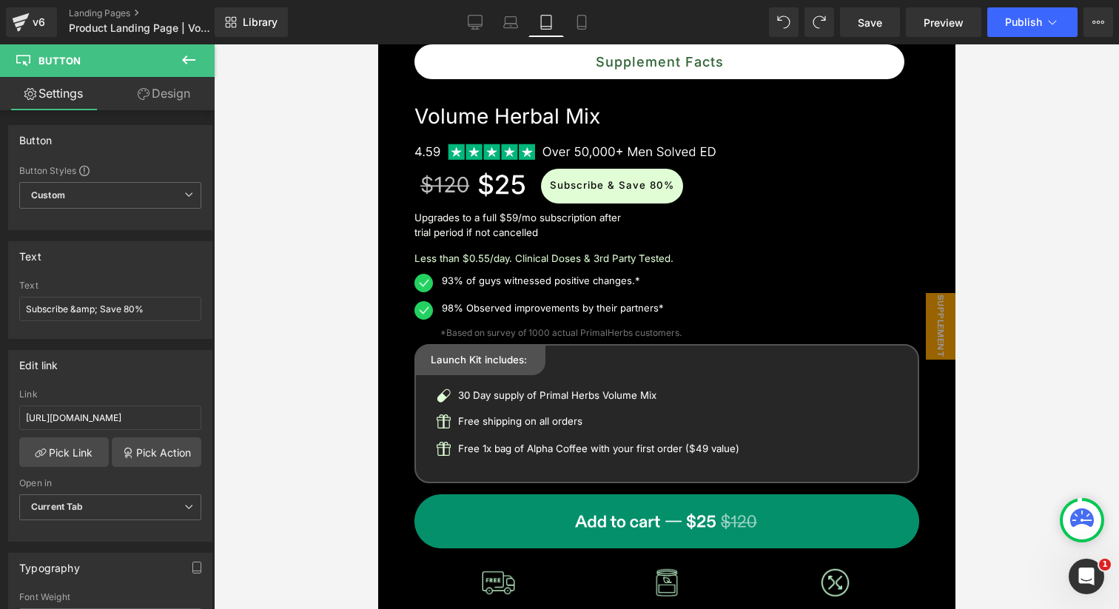
scroll to position [778, 0]
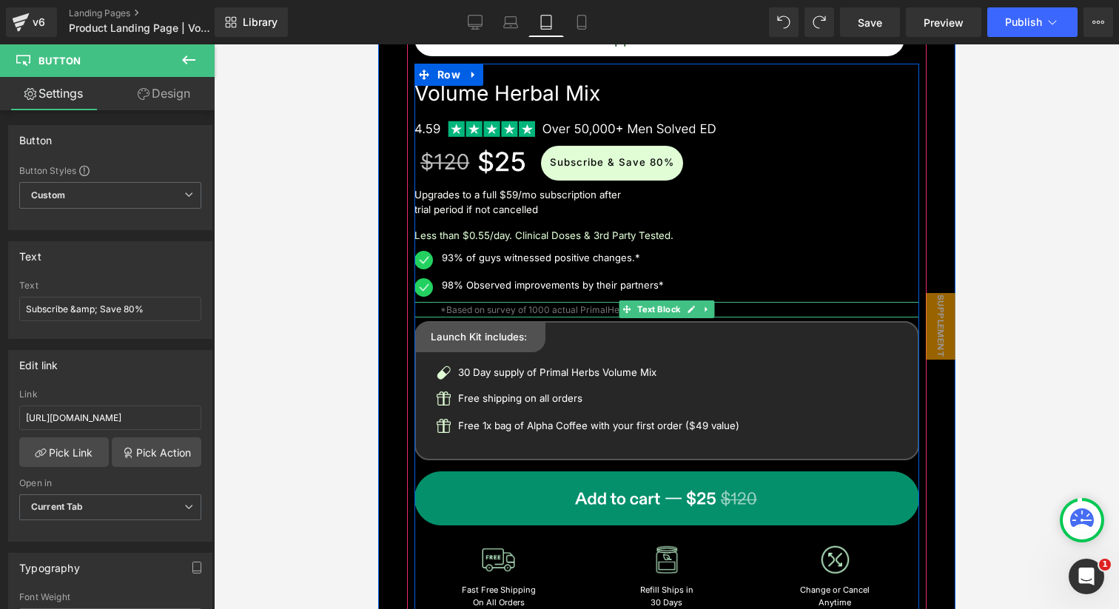
click at [564, 313] on p "*Based on survey of 1000 actual PrimalHerbs customers." at bounding box center [679, 310] width 479 height 16
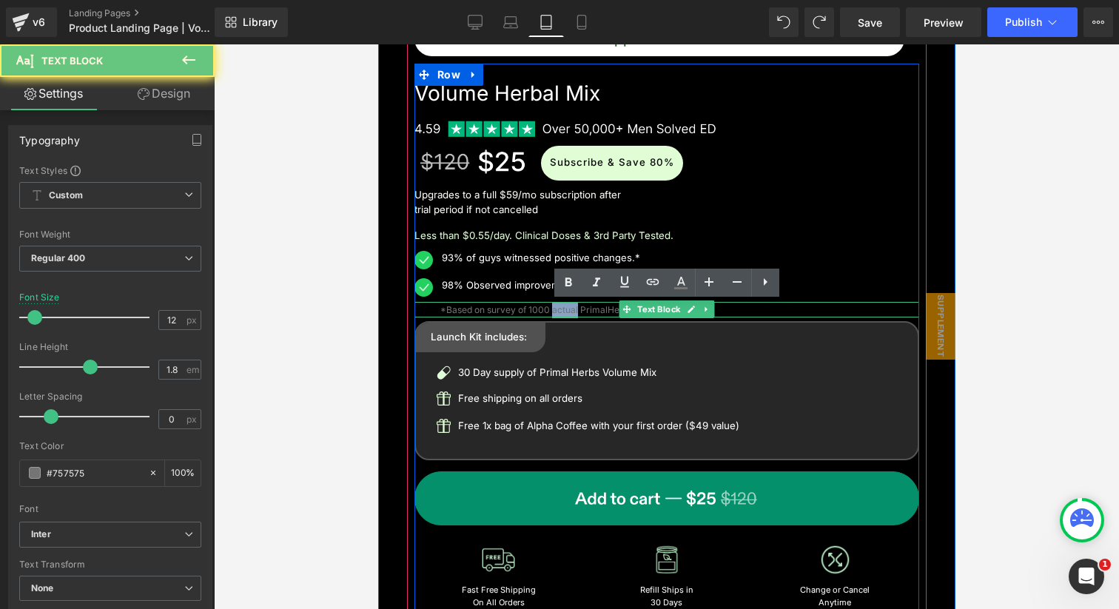
click at [564, 313] on p "*Based on survey of 1000 actual PrimalHerbs customers." at bounding box center [679, 310] width 479 height 16
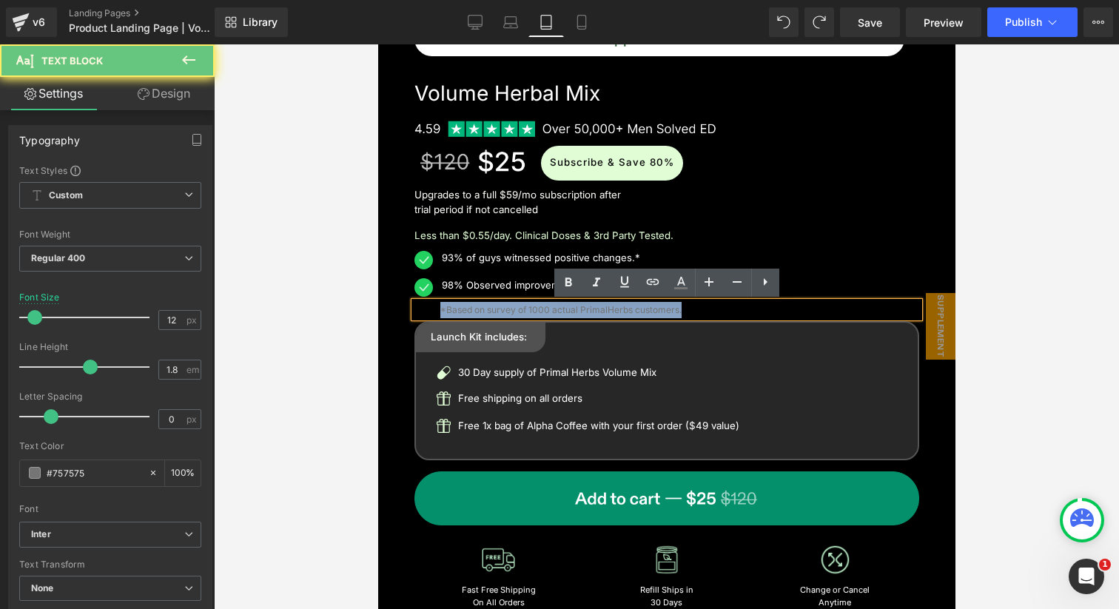
click at [564, 313] on p "*Based on survey of 1000 actual PrimalHerbs customers." at bounding box center [679, 310] width 479 height 16
copy p "*Based on survey of 1000 actual PrimalHerbs customers."
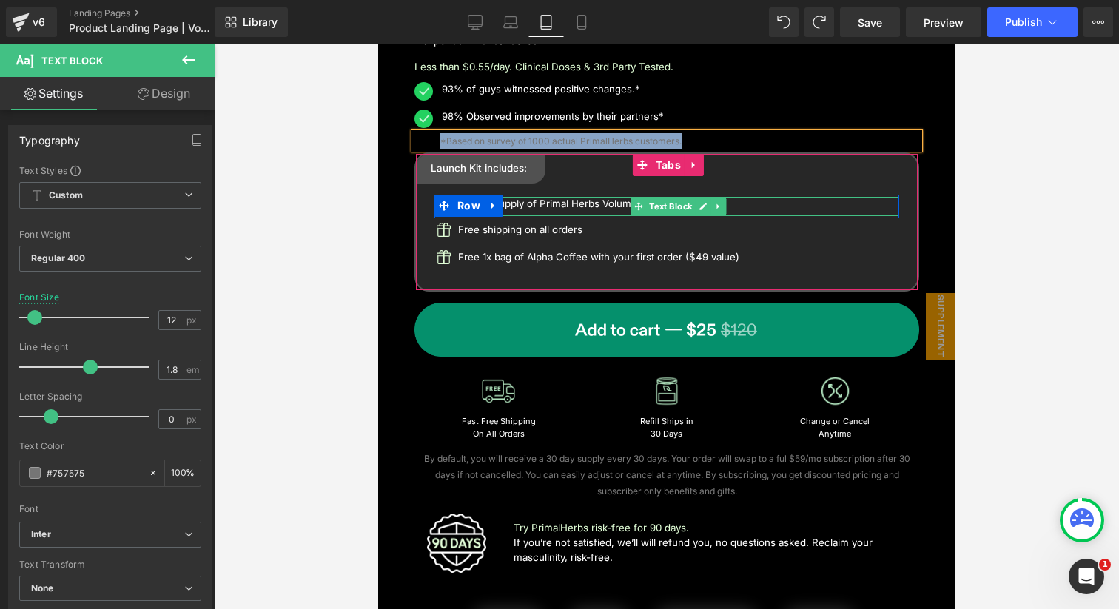
scroll to position [970, 0]
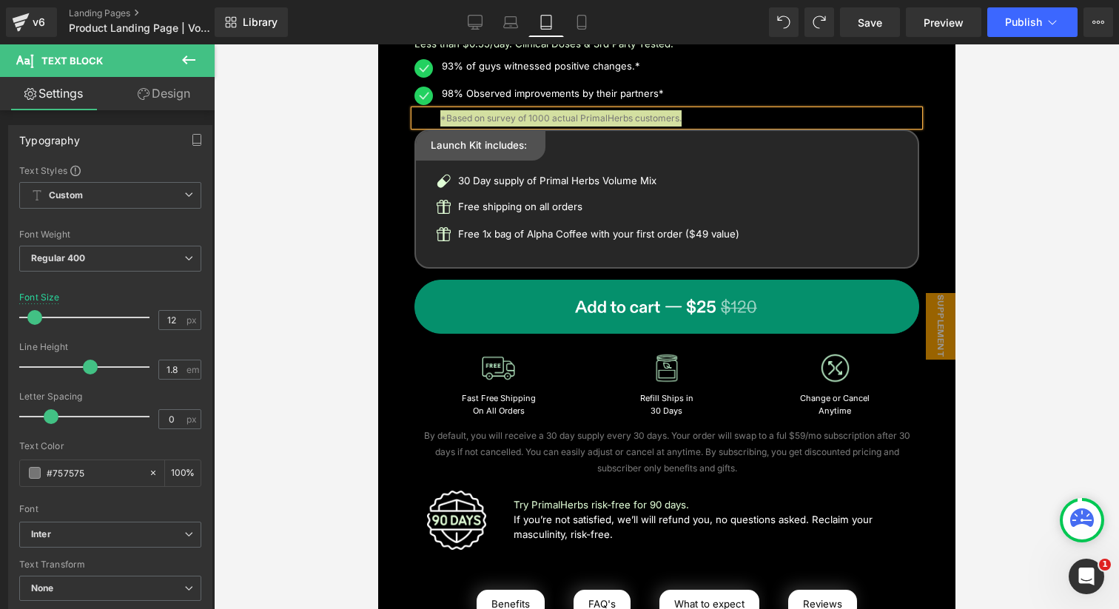
click at [1028, 341] on div at bounding box center [666, 326] width 905 height 565
